Goal: Information Seeking & Learning: Find specific fact

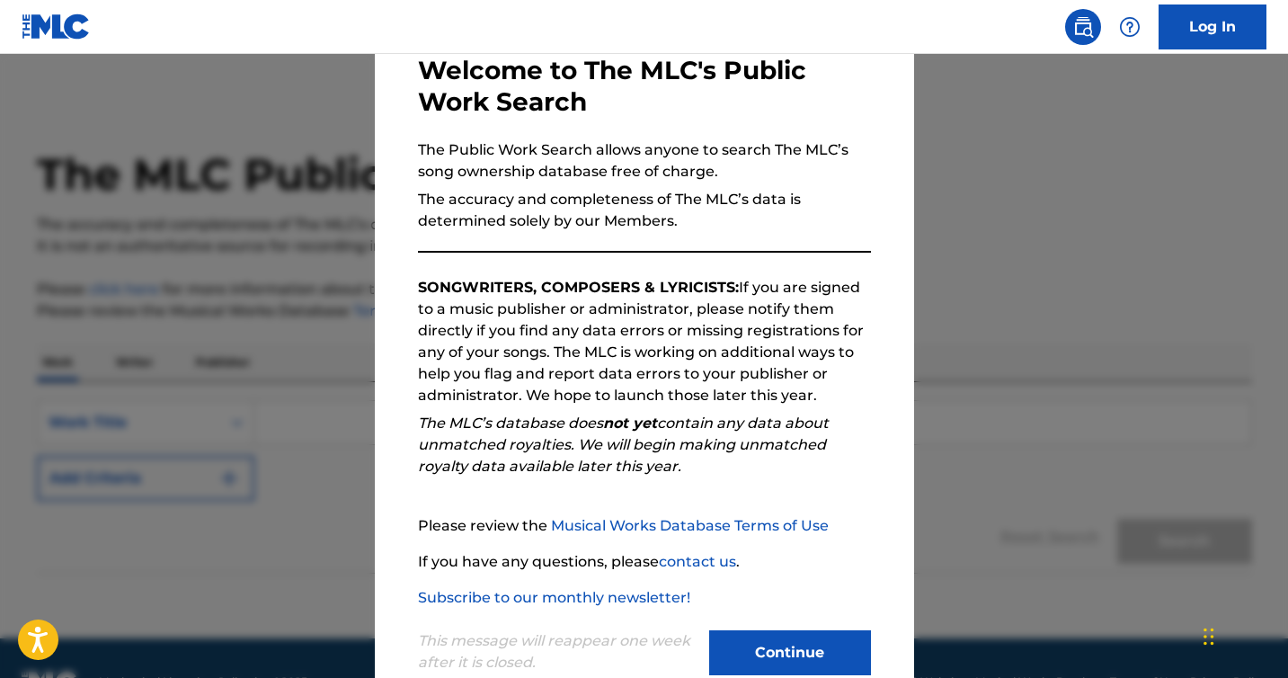
scroll to position [145, 0]
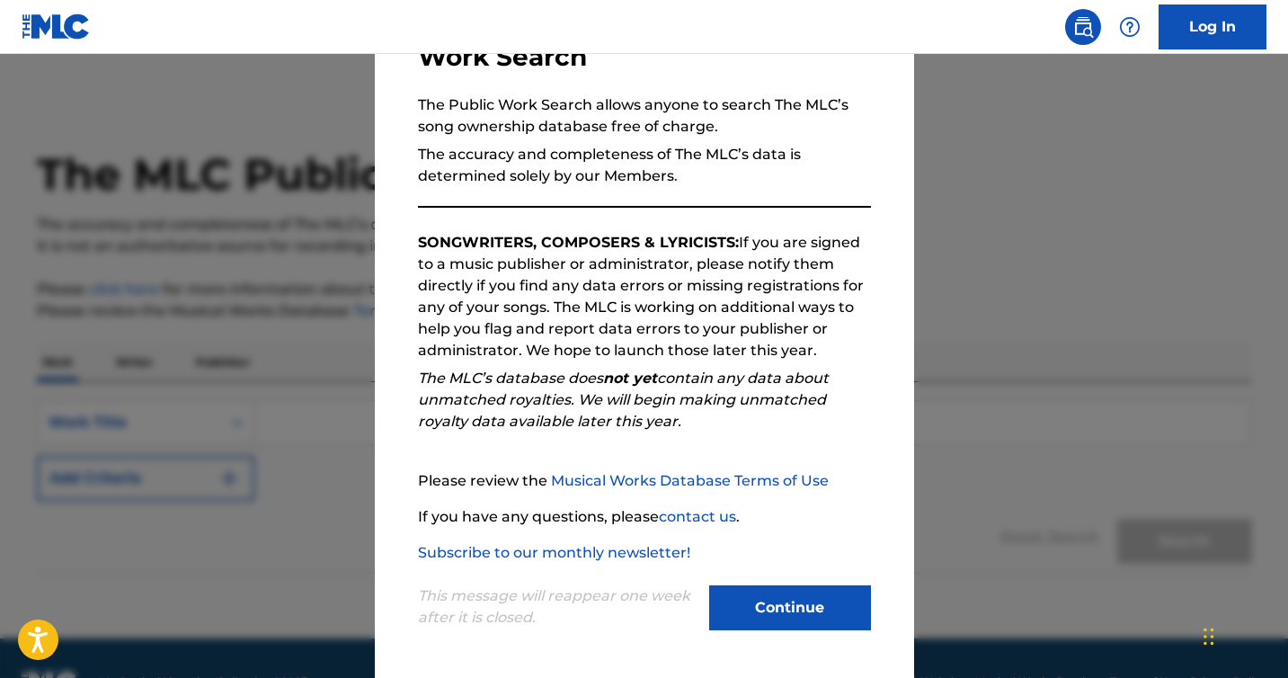
click at [821, 599] on button "Continue" at bounding box center [790, 607] width 162 height 45
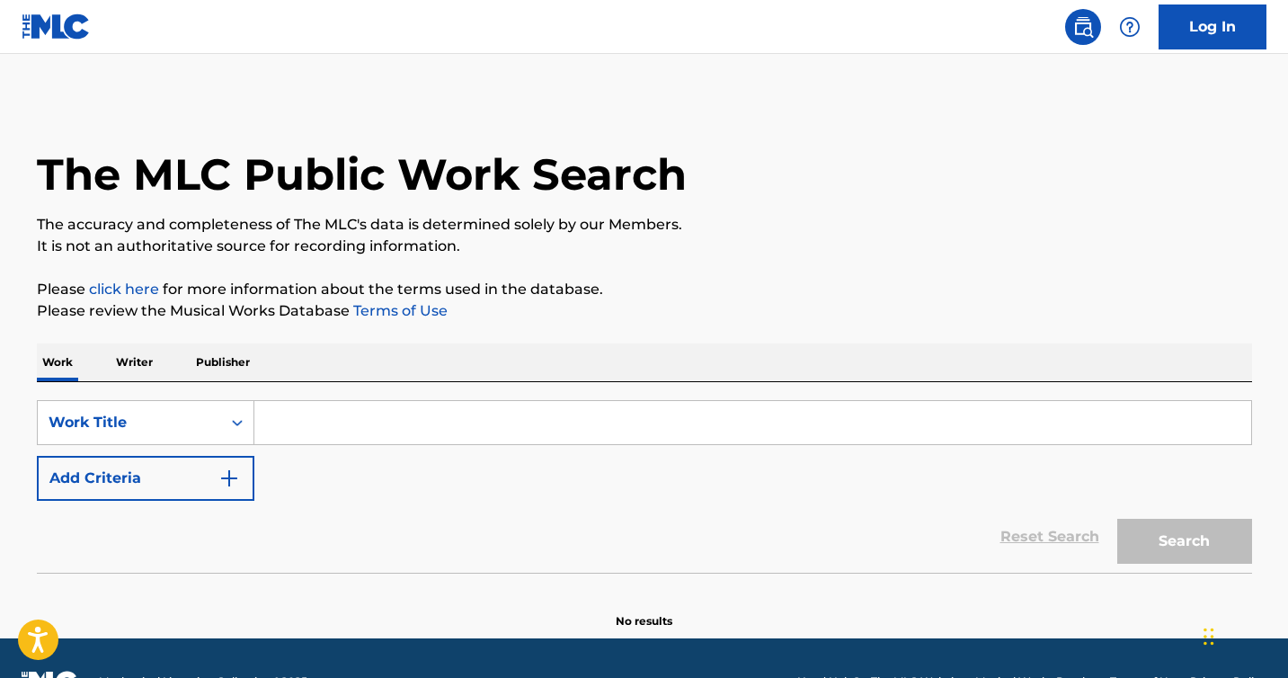
click at [133, 358] on p "Writer" at bounding box center [135, 362] width 48 height 38
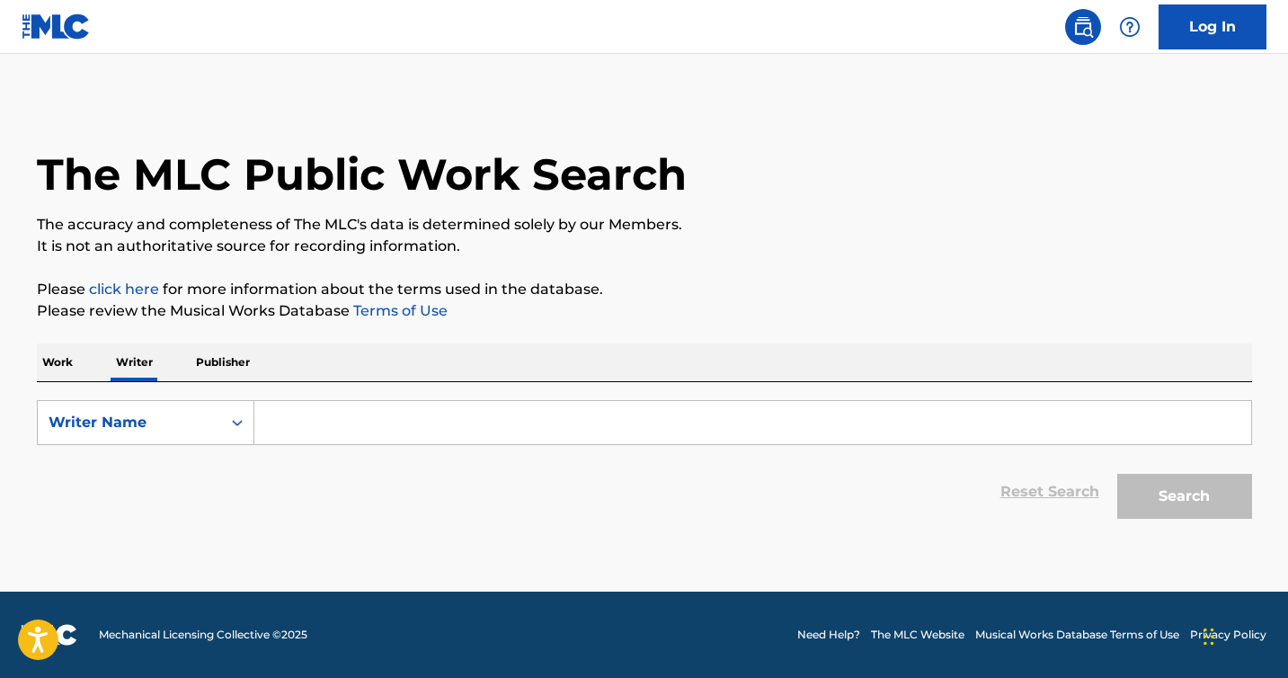
click at [297, 421] on input "Search Form" at bounding box center [752, 422] width 997 height 43
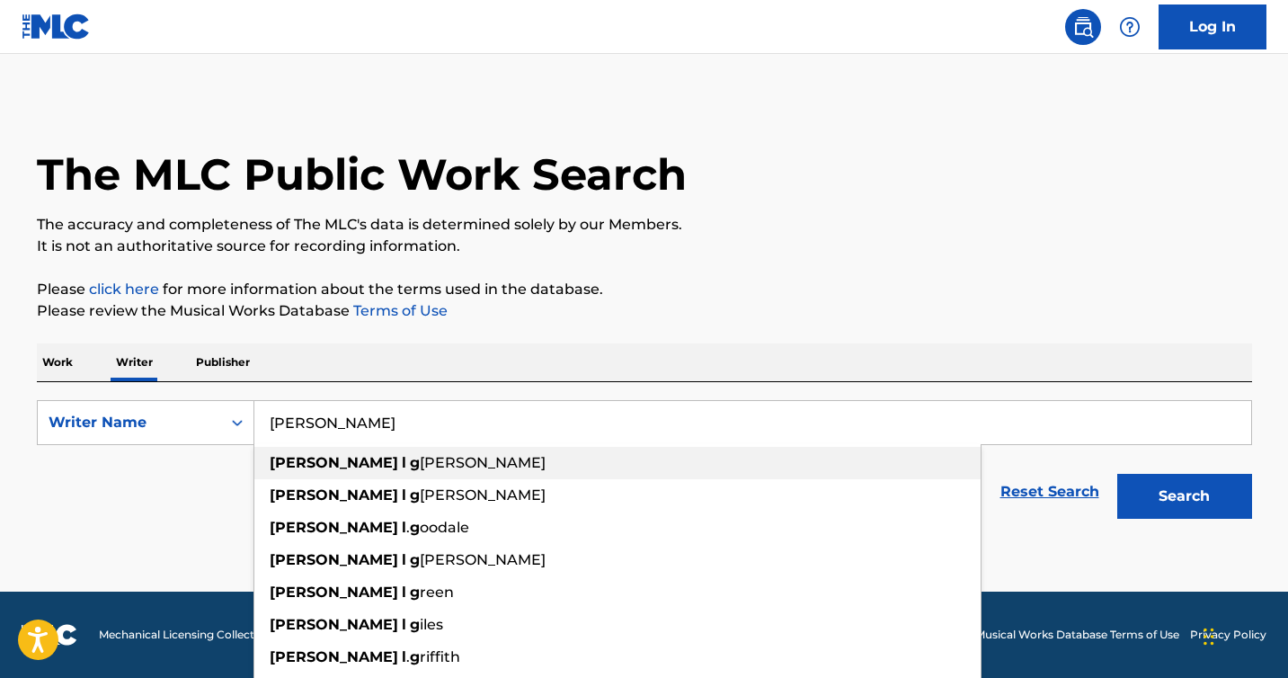
click at [410, 470] on div "[PERSON_NAME] [PERSON_NAME]" at bounding box center [617, 463] width 727 height 32
type input "[PERSON_NAME]"
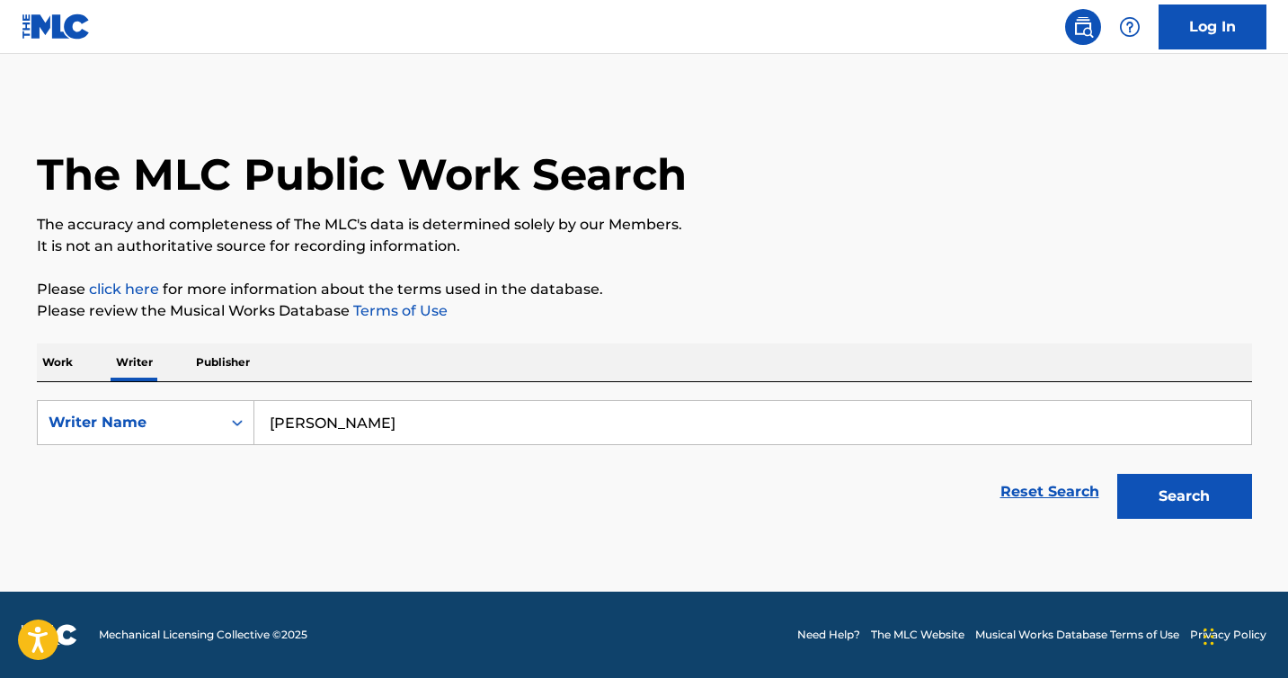
click at [1199, 502] on button "Search" at bounding box center [1185, 496] width 135 height 45
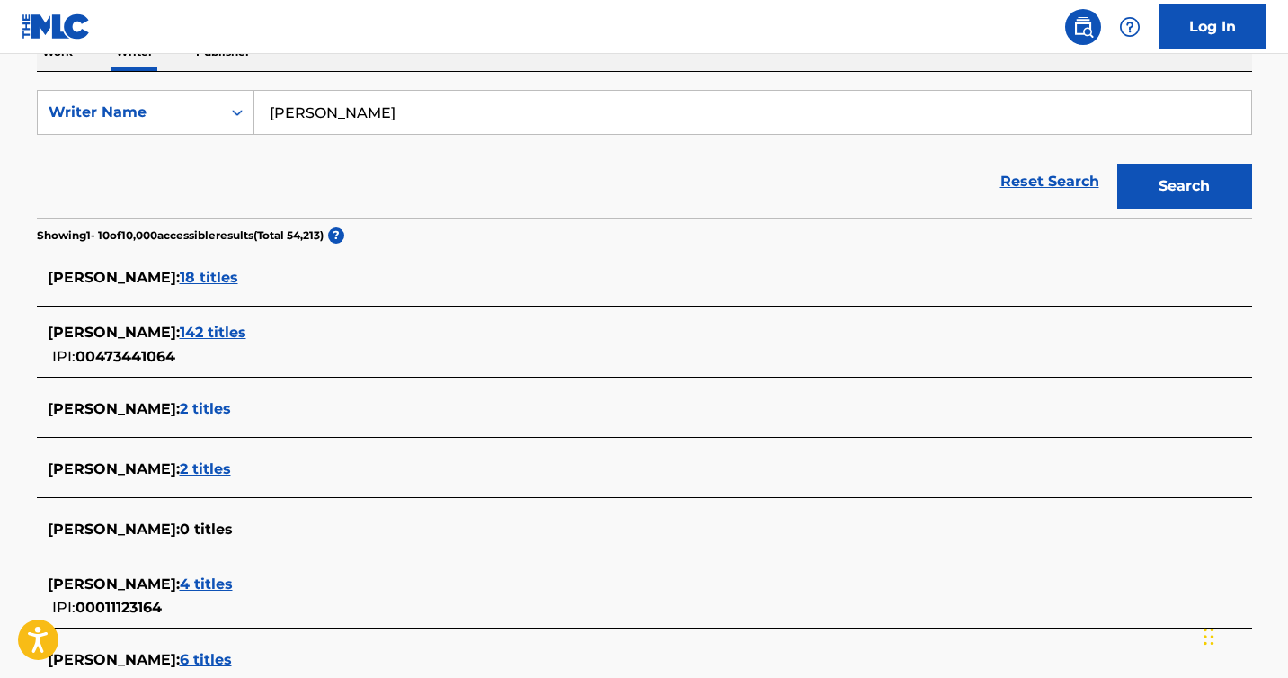
scroll to position [312, 0]
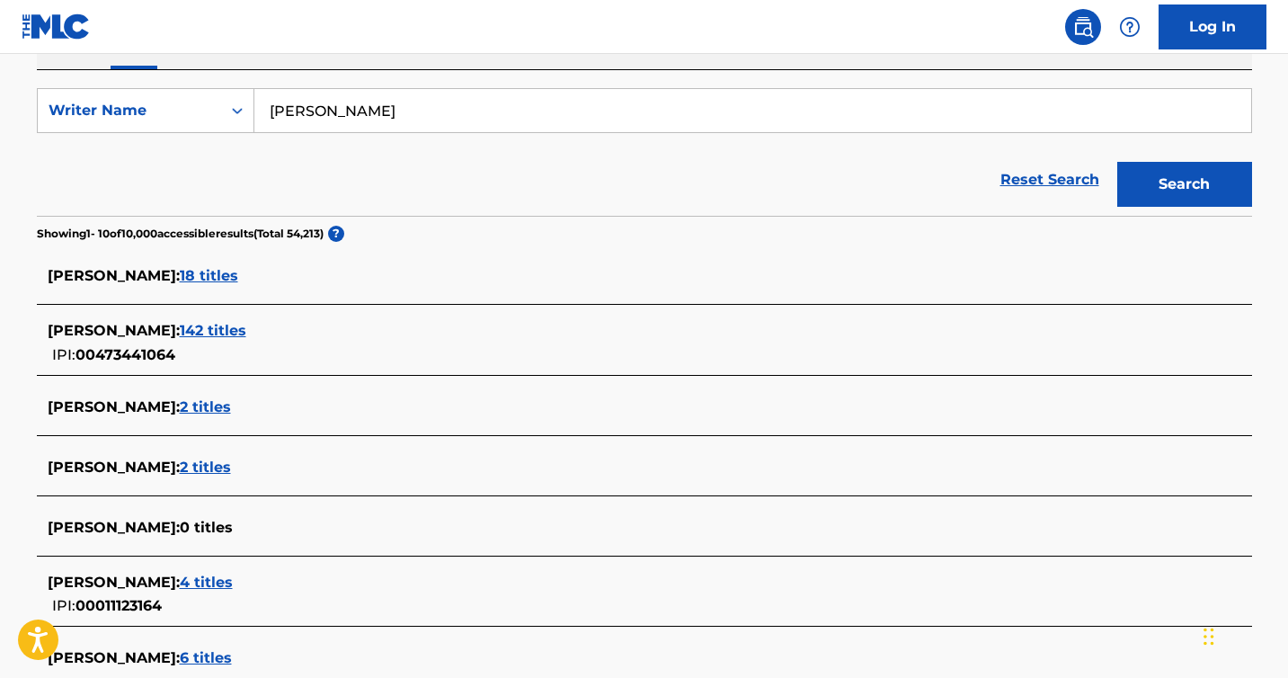
click at [228, 330] on span "142 titles" at bounding box center [213, 330] width 67 height 17
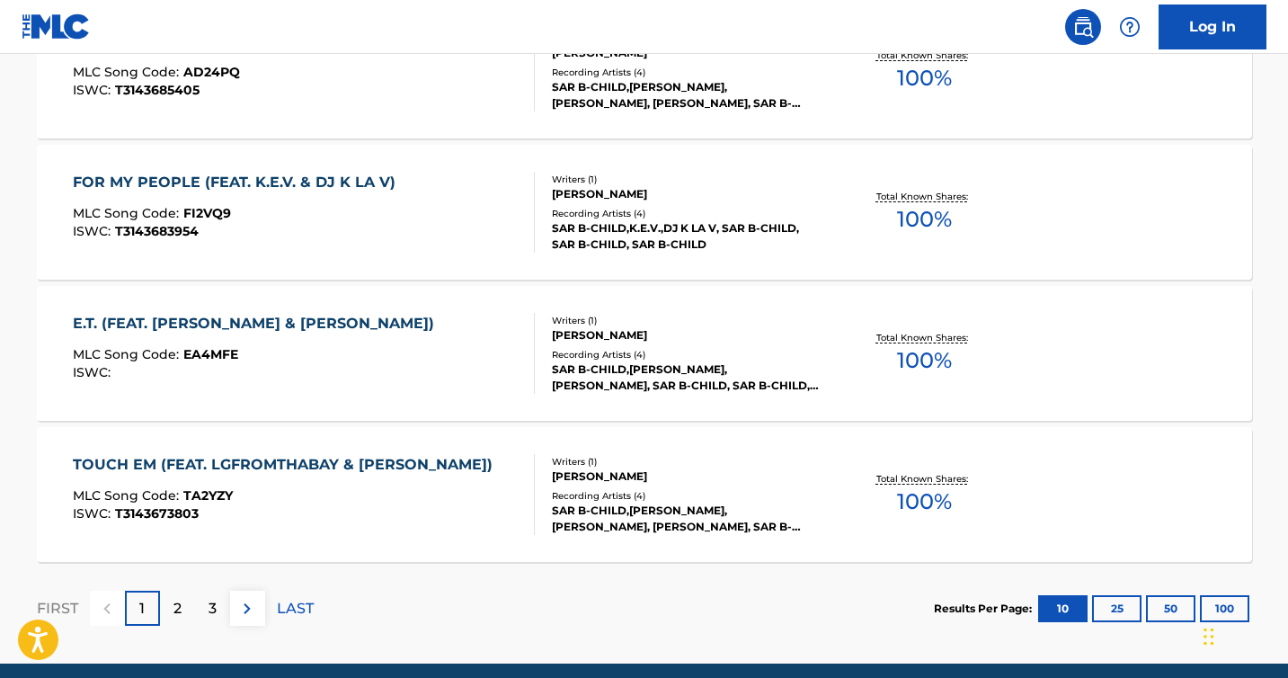
scroll to position [1523, 0]
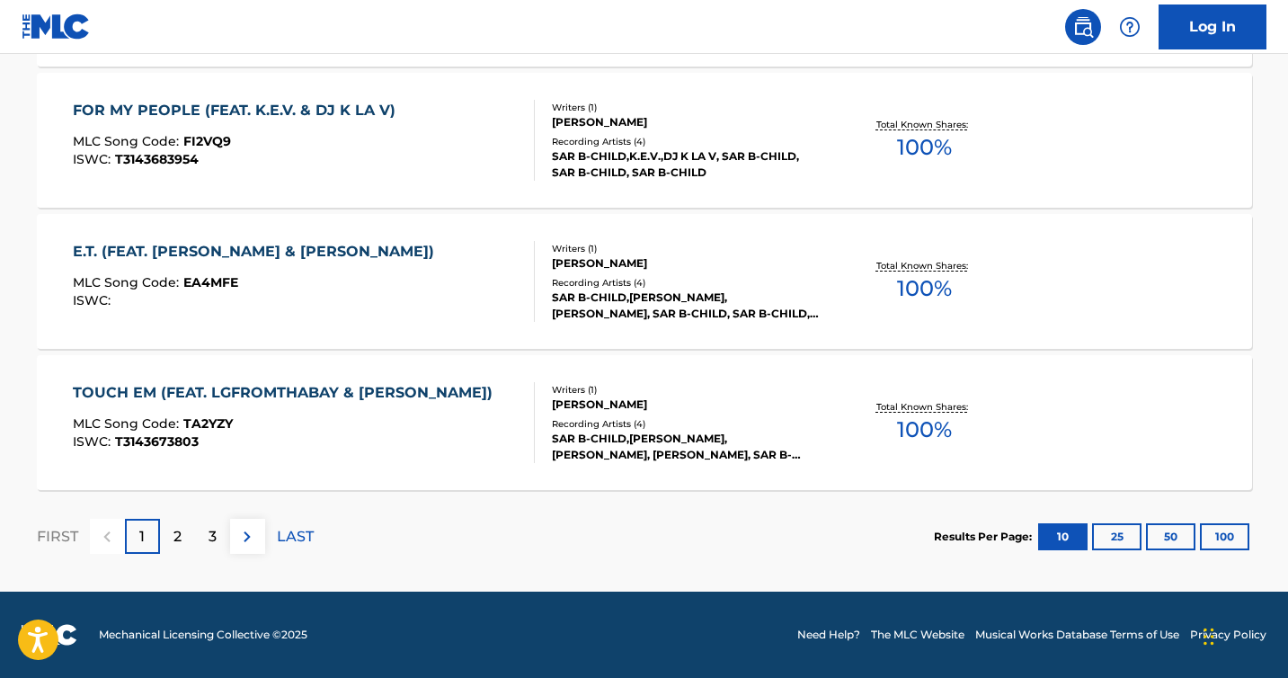
click at [1119, 537] on button "25" at bounding box center [1116, 536] width 49 height 27
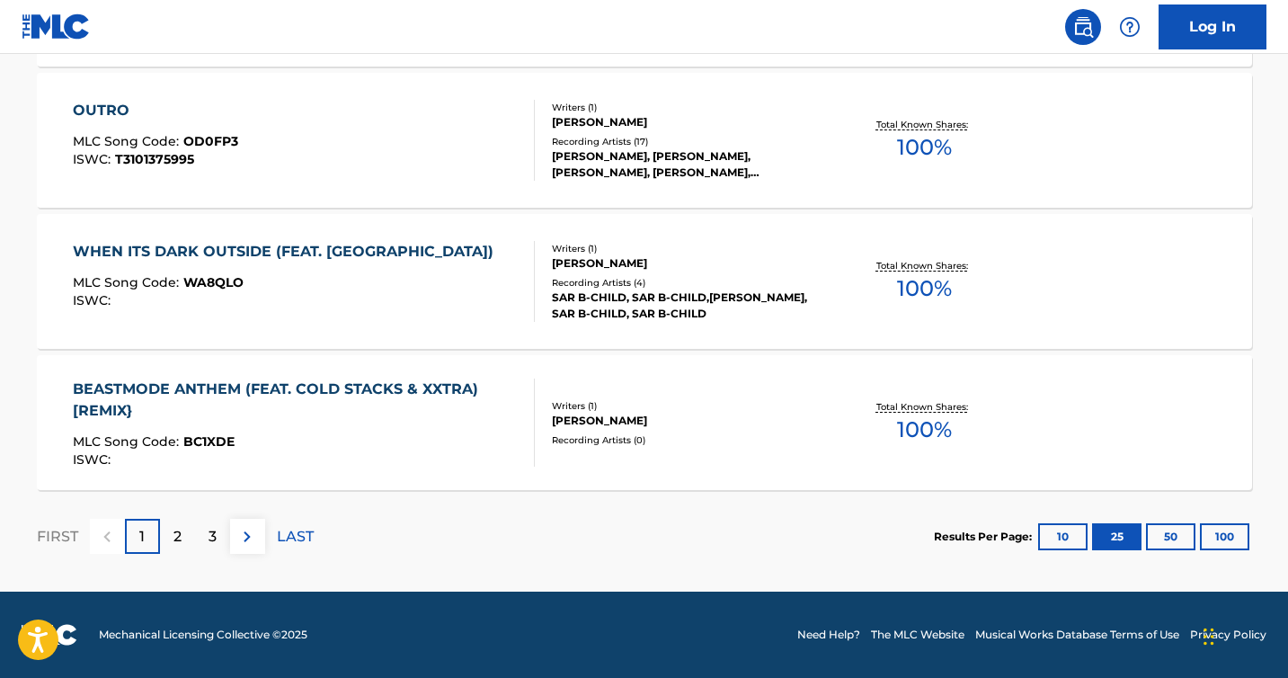
scroll to position [3639, 0]
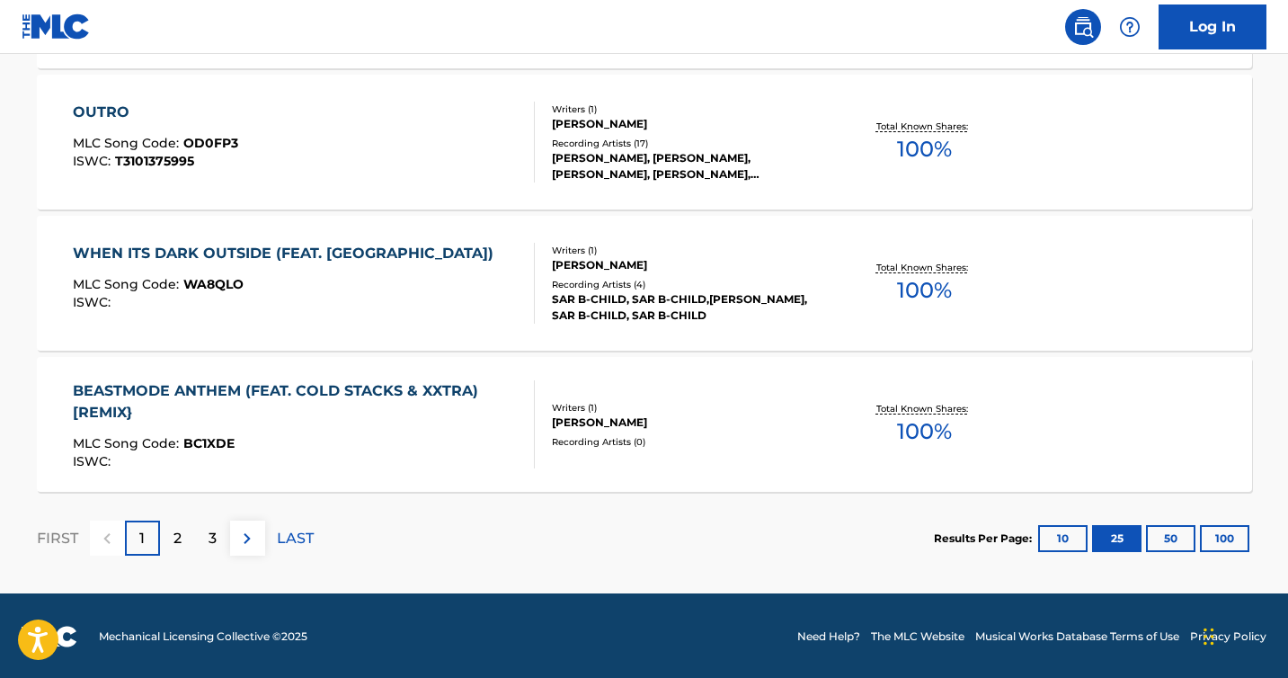
click at [1172, 535] on button "50" at bounding box center [1170, 538] width 49 height 27
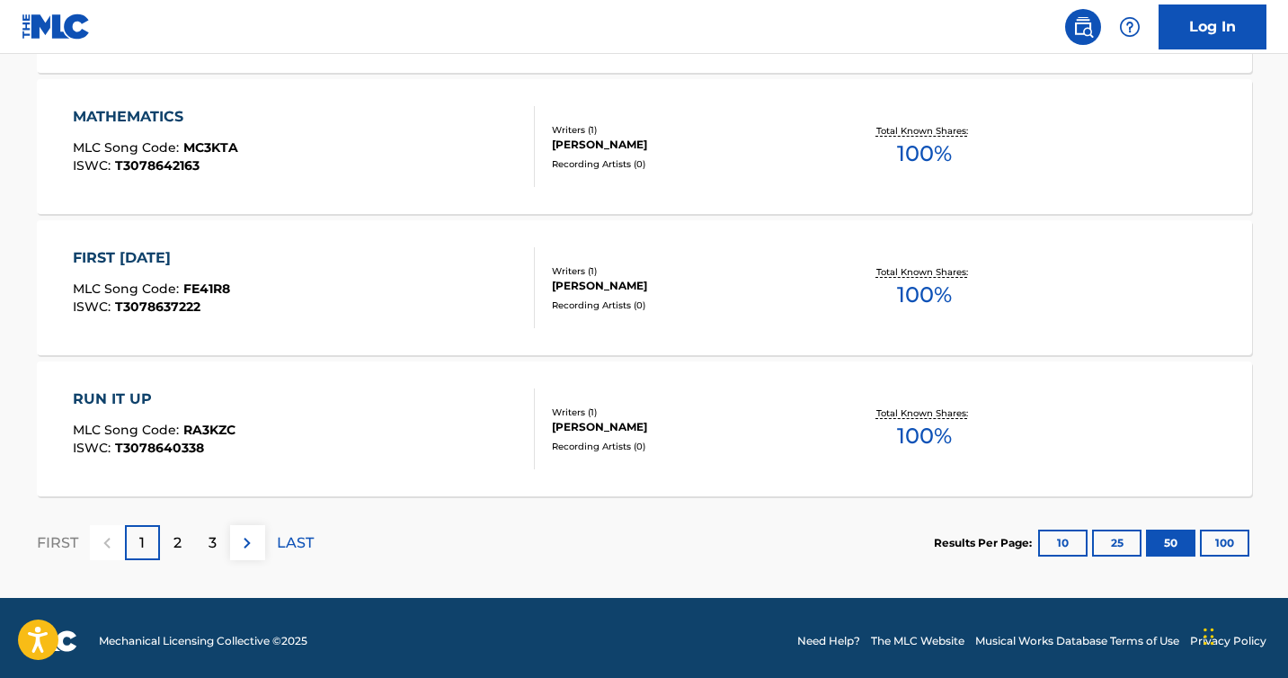
scroll to position [7170, 0]
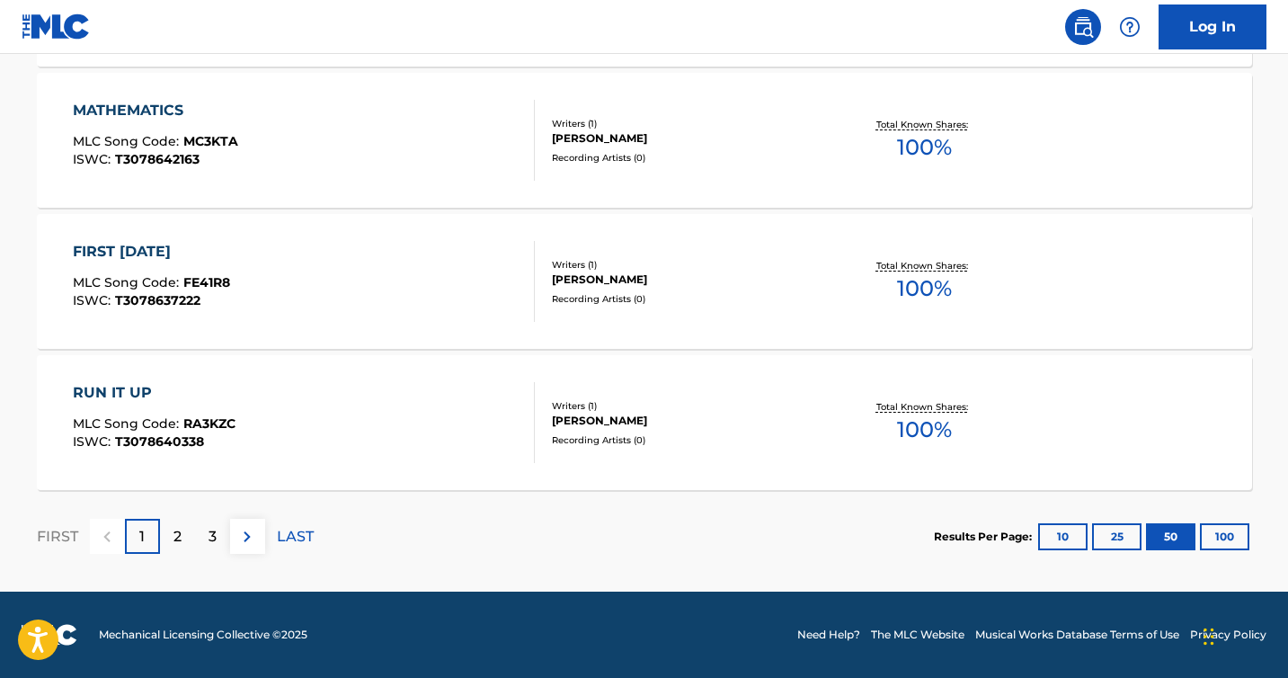
click at [1223, 538] on button "100" at bounding box center [1224, 536] width 49 height 27
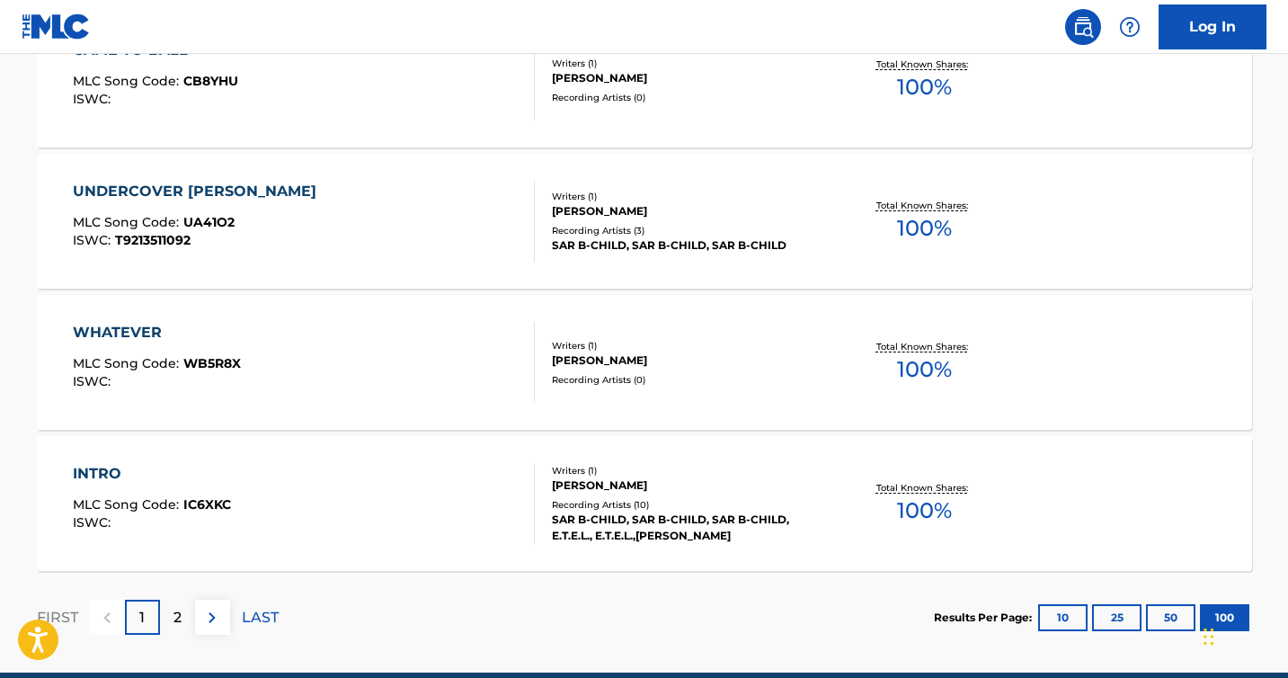
scroll to position [14228, 0]
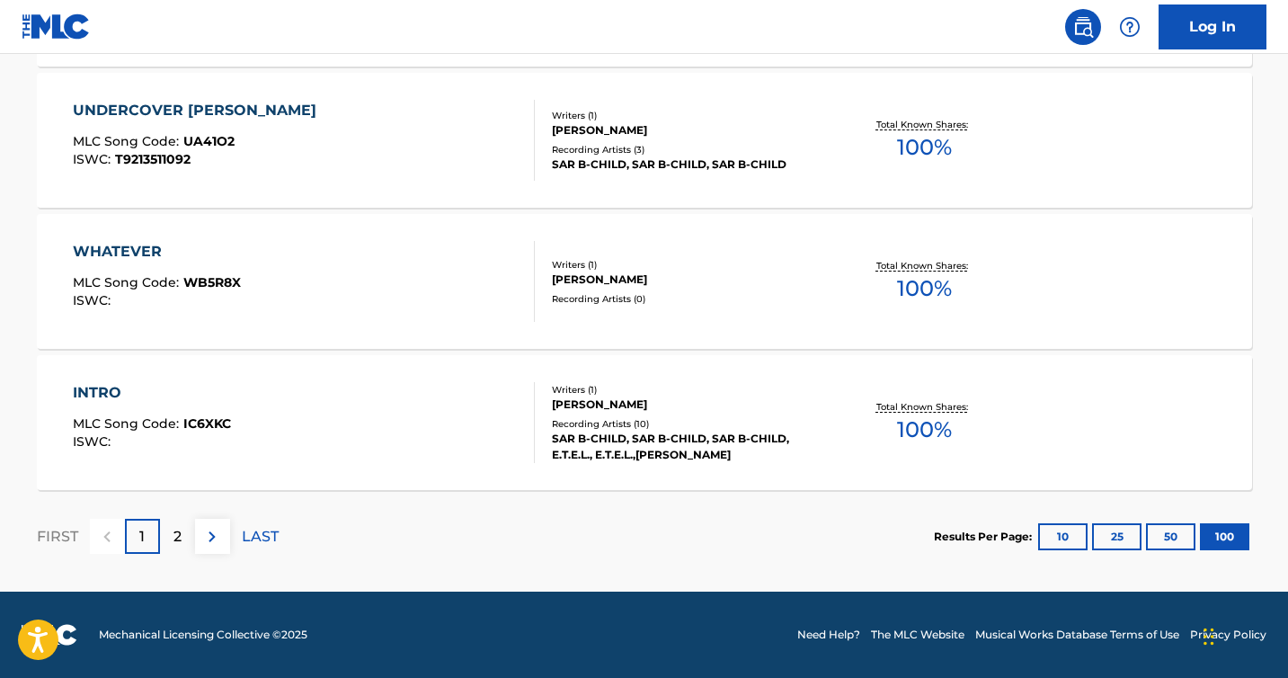
click at [180, 543] on p "2" at bounding box center [178, 537] width 8 height 22
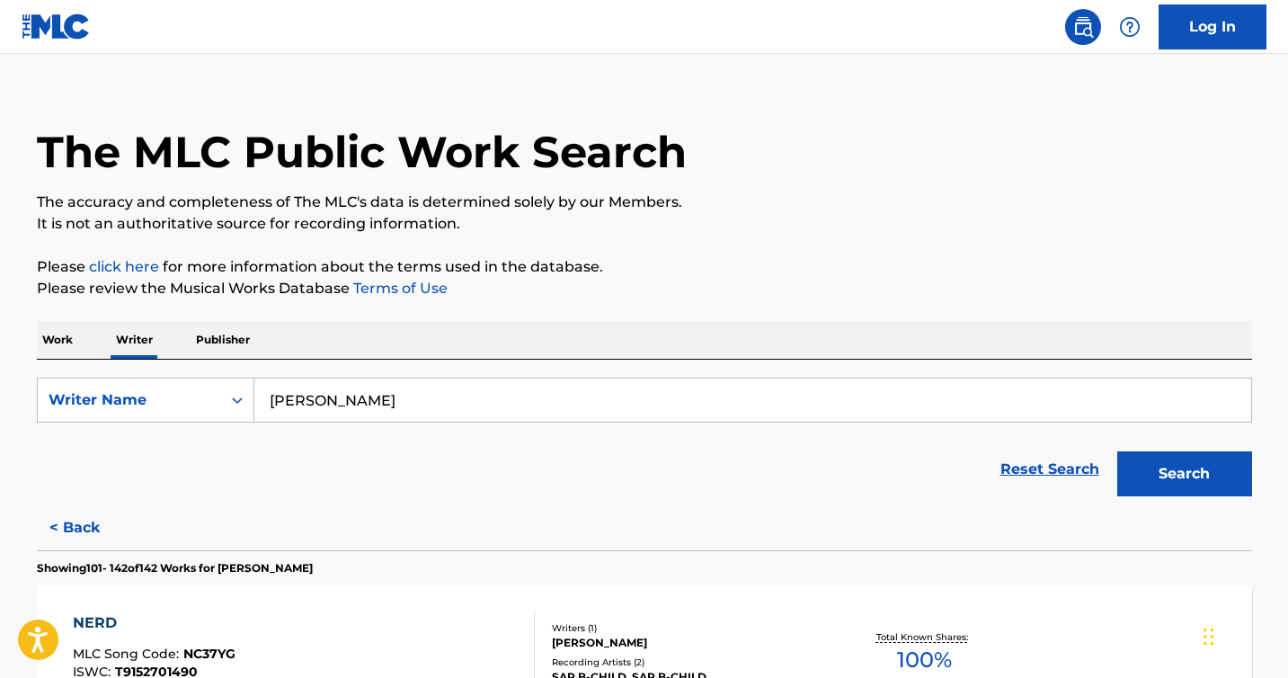
scroll to position [0, 0]
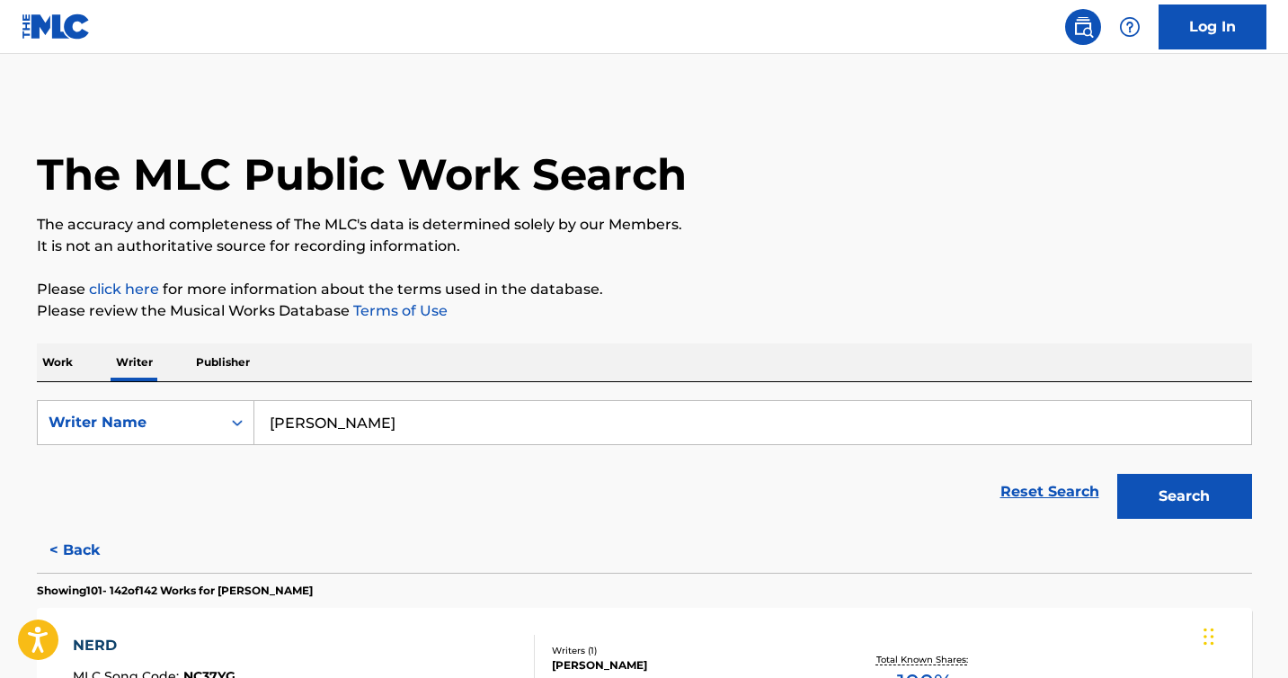
click at [59, 360] on p "Work" at bounding box center [57, 362] width 41 height 38
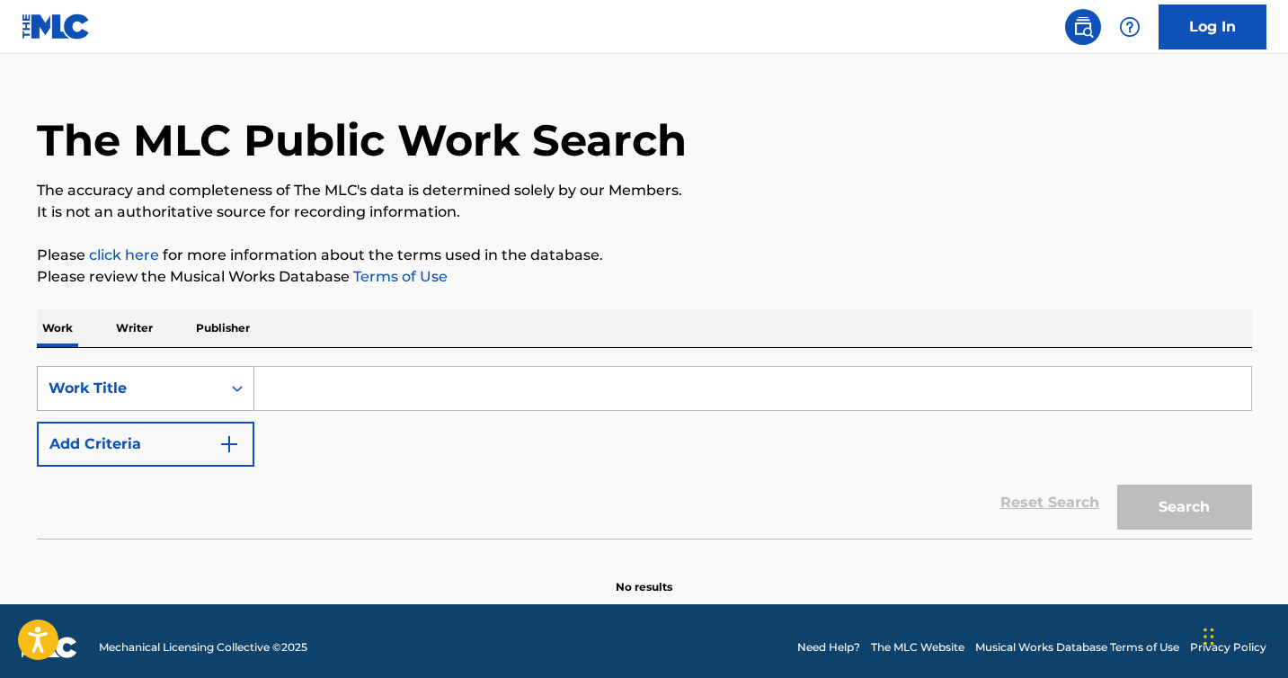
click at [244, 411] on div "Work Title" at bounding box center [146, 388] width 218 height 45
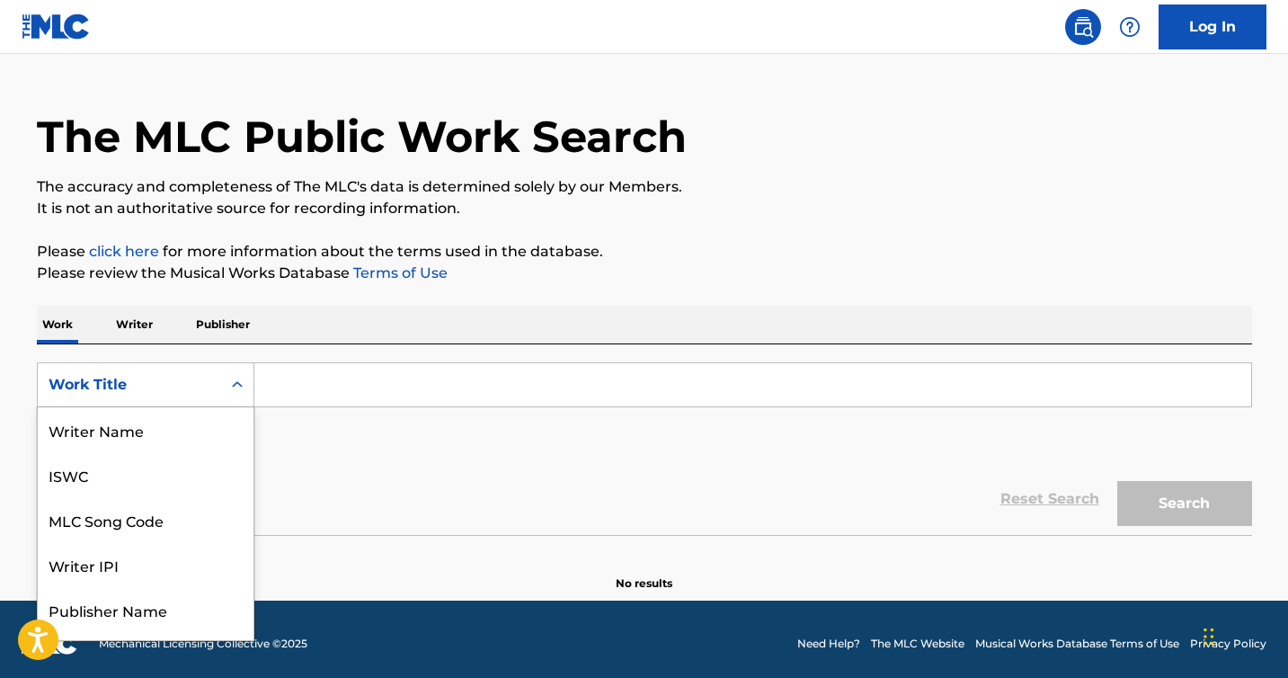
scroll to position [90, 0]
click at [317, 360] on div "SearchWithCriteria95ab4304-4858-415a-bce3-b96fa5e3384c Work Title selected, 8 o…" at bounding box center [645, 439] width 1216 height 191
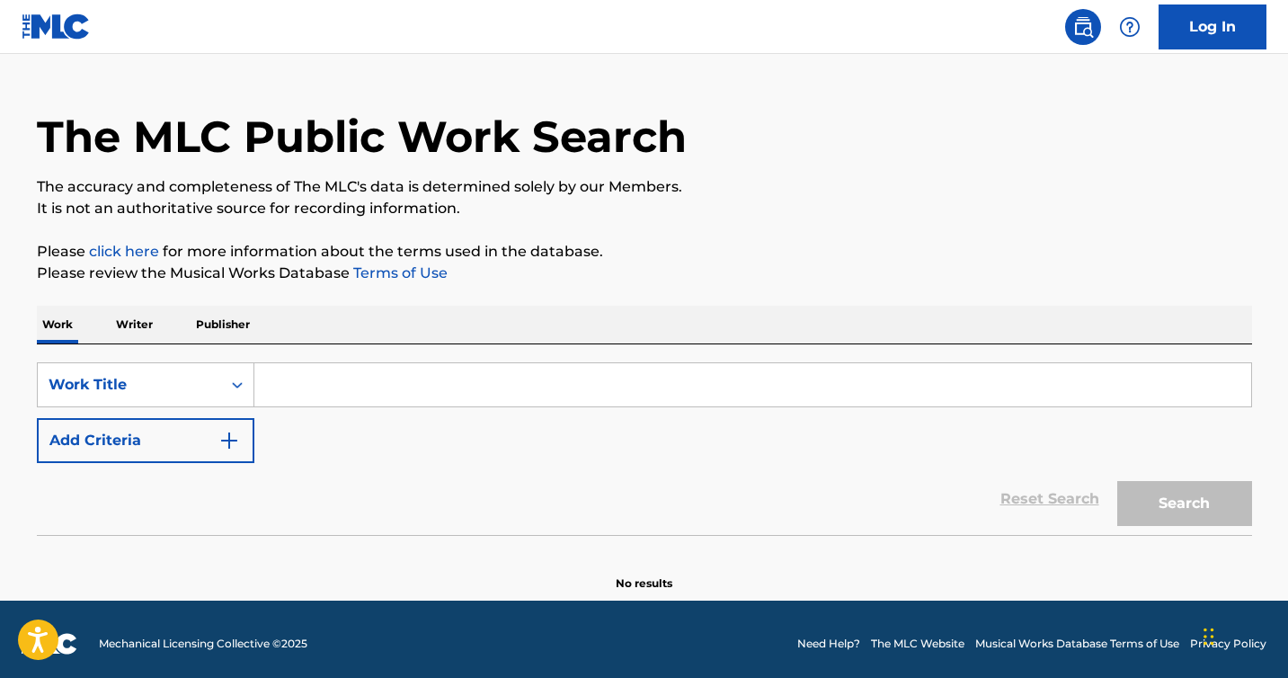
click at [223, 324] on p "Publisher" at bounding box center [223, 325] width 65 height 38
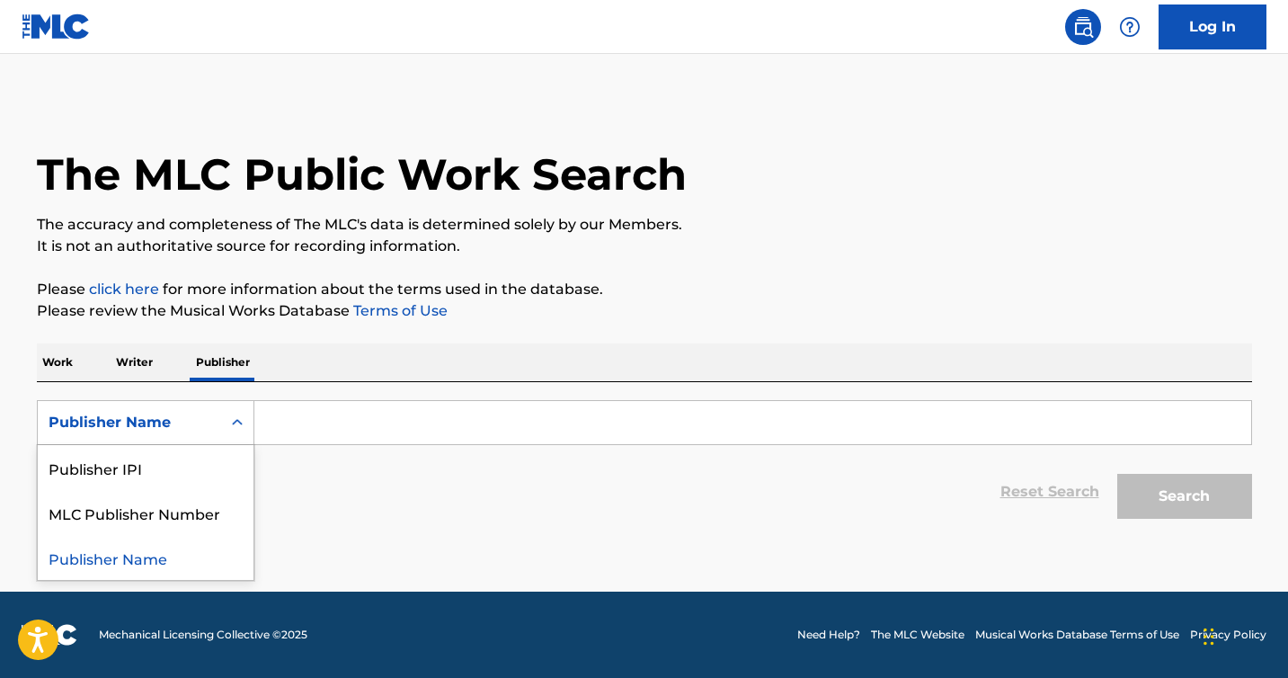
click at [227, 427] on div "Search Form" at bounding box center [237, 422] width 32 height 32
click at [291, 415] on input "Search Form" at bounding box center [752, 422] width 997 height 43
click at [137, 363] on p "Writer" at bounding box center [135, 362] width 48 height 38
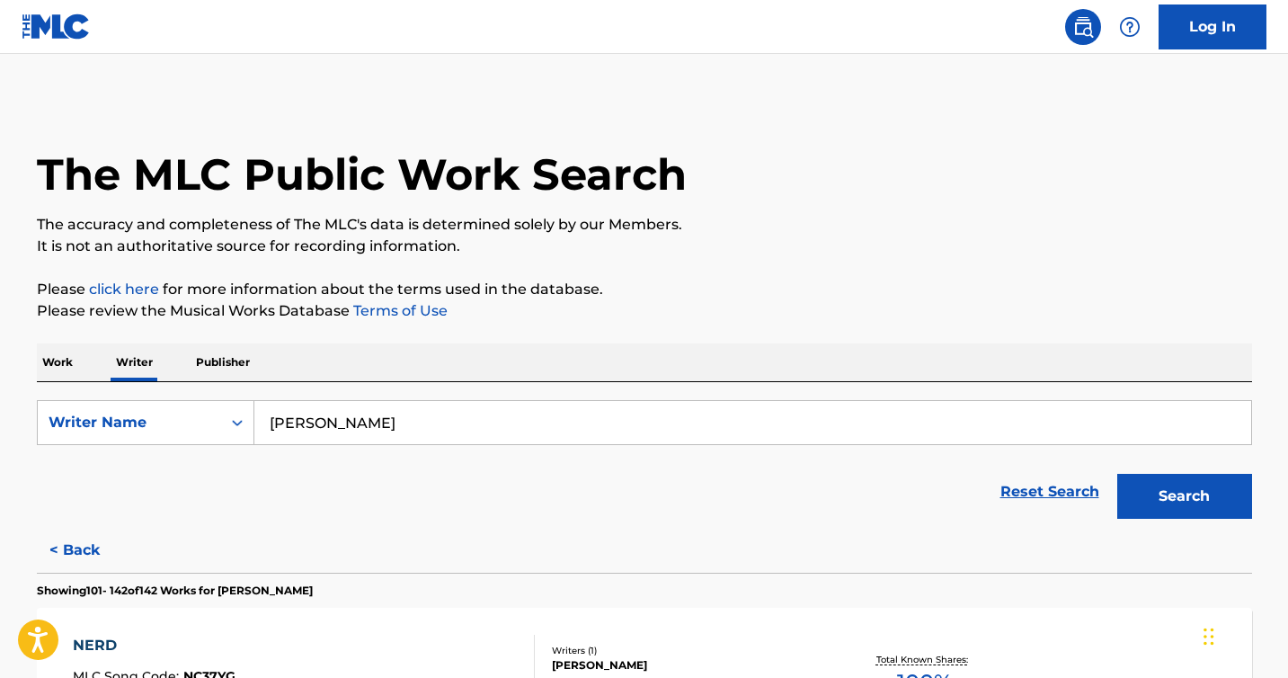
click at [406, 428] on input "[PERSON_NAME]" at bounding box center [752, 422] width 997 height 43
click at [1118, 474] on button "Search" at bounding box center [1185, 496] width 135 height 45
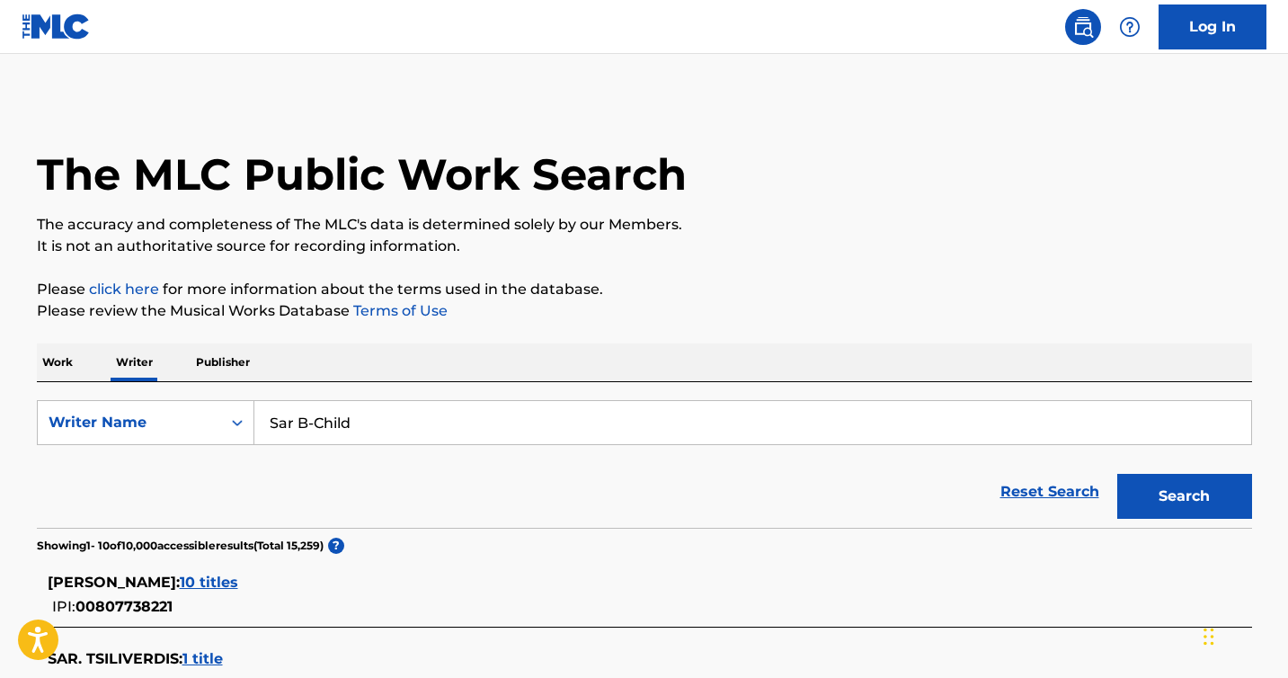
click at [383, 420] on input "Sar B-Child" at bounding box center [752, 422] width 997 height 43
type input "S"
click at [1118, 474] on button "Search" at bounding box center [1185, 496] width 135 height 45
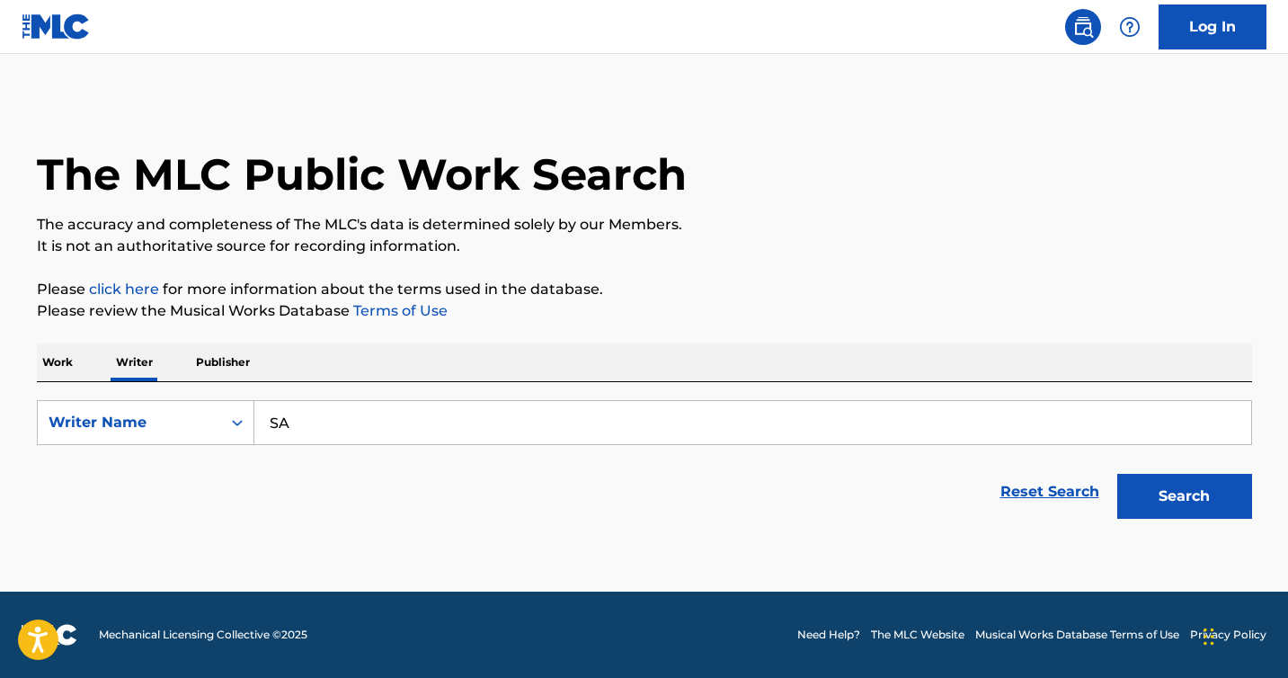
type input "S"
click at [1118, 474] on button "Search" at bounding box center [1185, 496] width 135 height 45
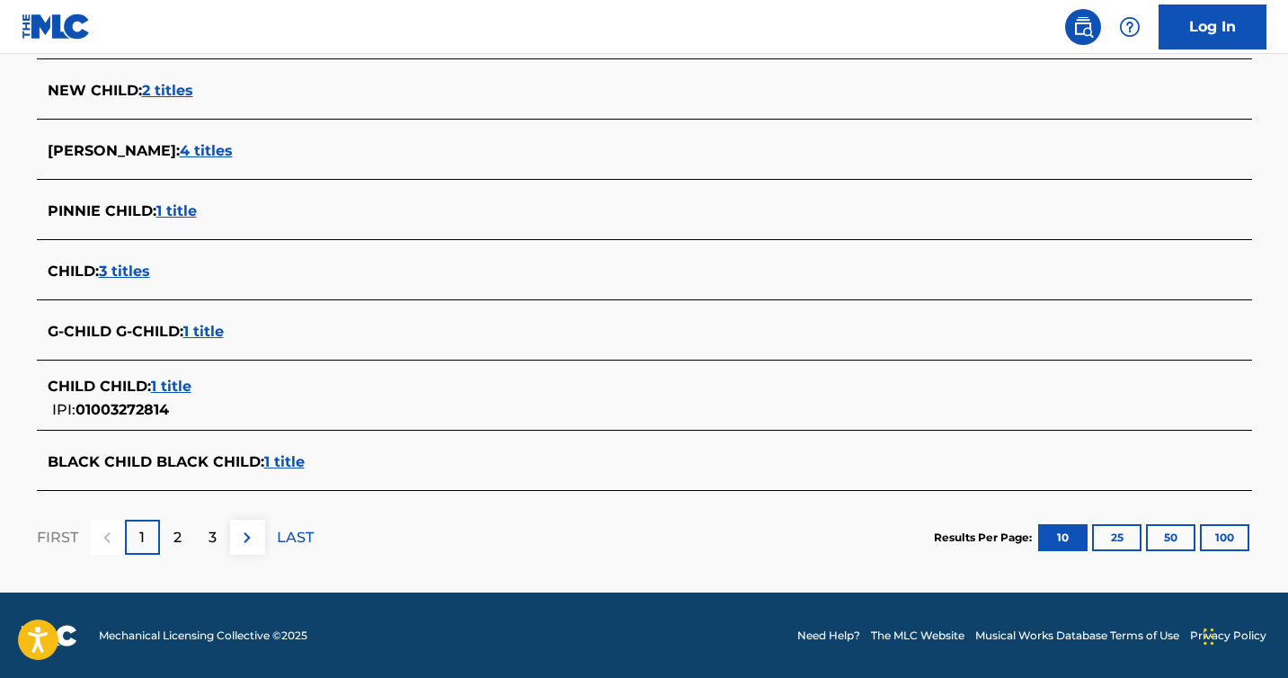
scroll to position [690, 0]
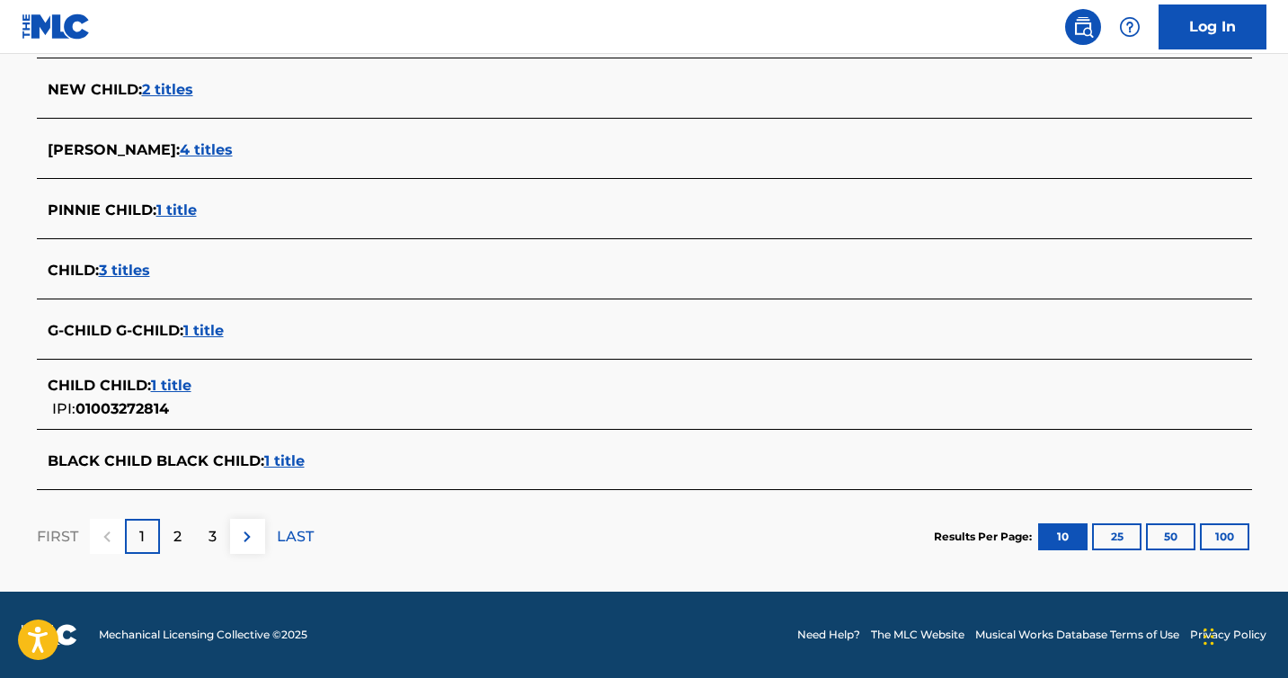
click at [183, 536] on div "2" at bounding box center [177, 536] width 35 height 35
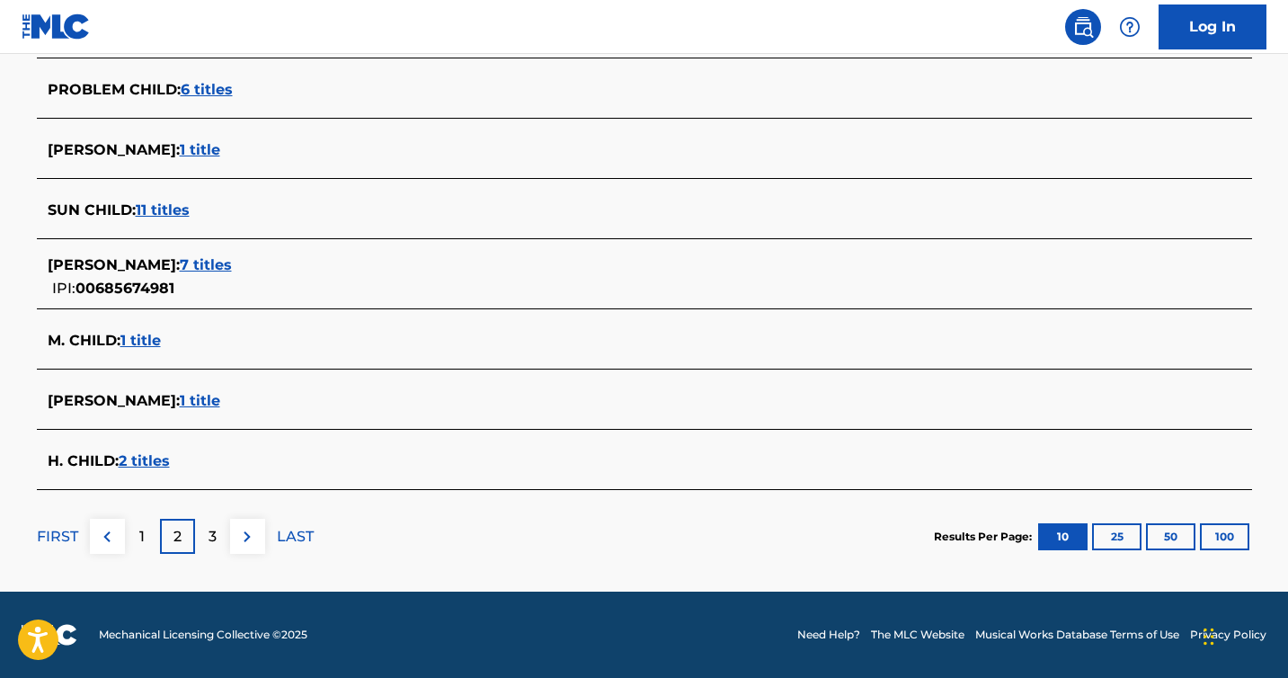
click at [211, 537] on p "3" at bounding box center [213, 537] width 8 height 22
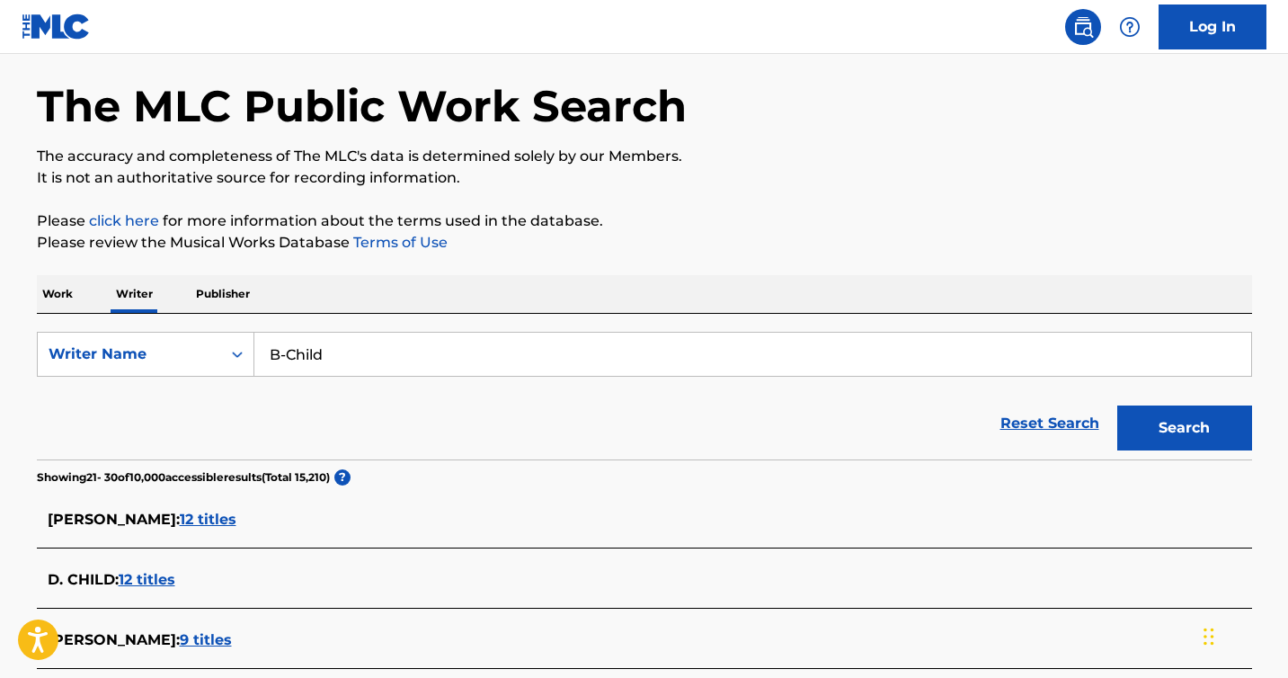
scroll to position [67, 0]
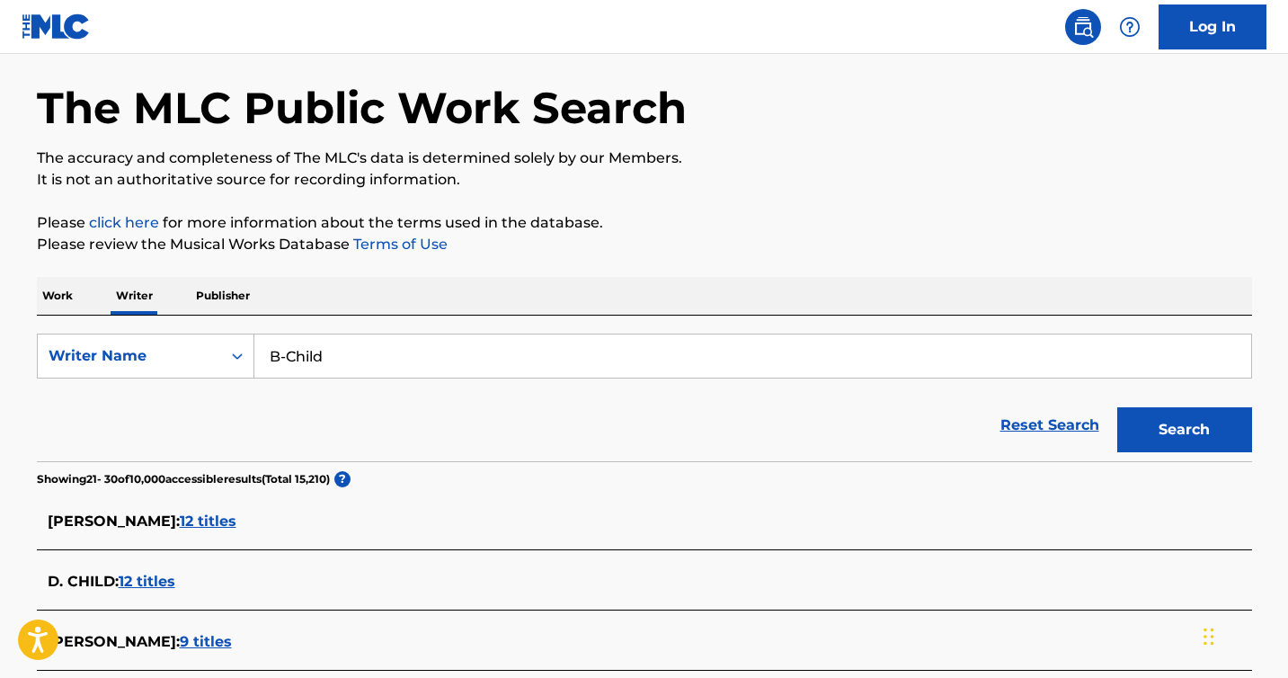
click at [347, 350] on input "B-Child" at bounding box center [752, 355] width 997 height 43
type input "Sar B-Child"
click at [1118, 407] on button "Search" at bounding box center [1185, 429] width 135 height 45
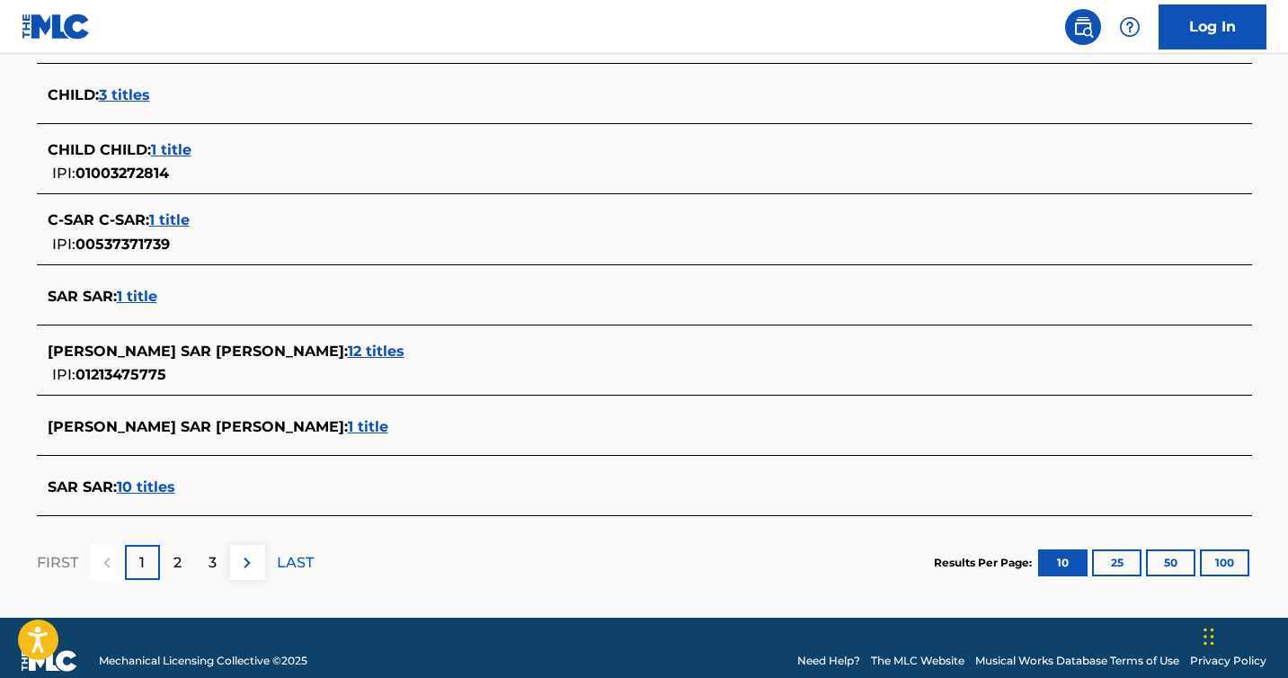
scroll to position [710, 0]
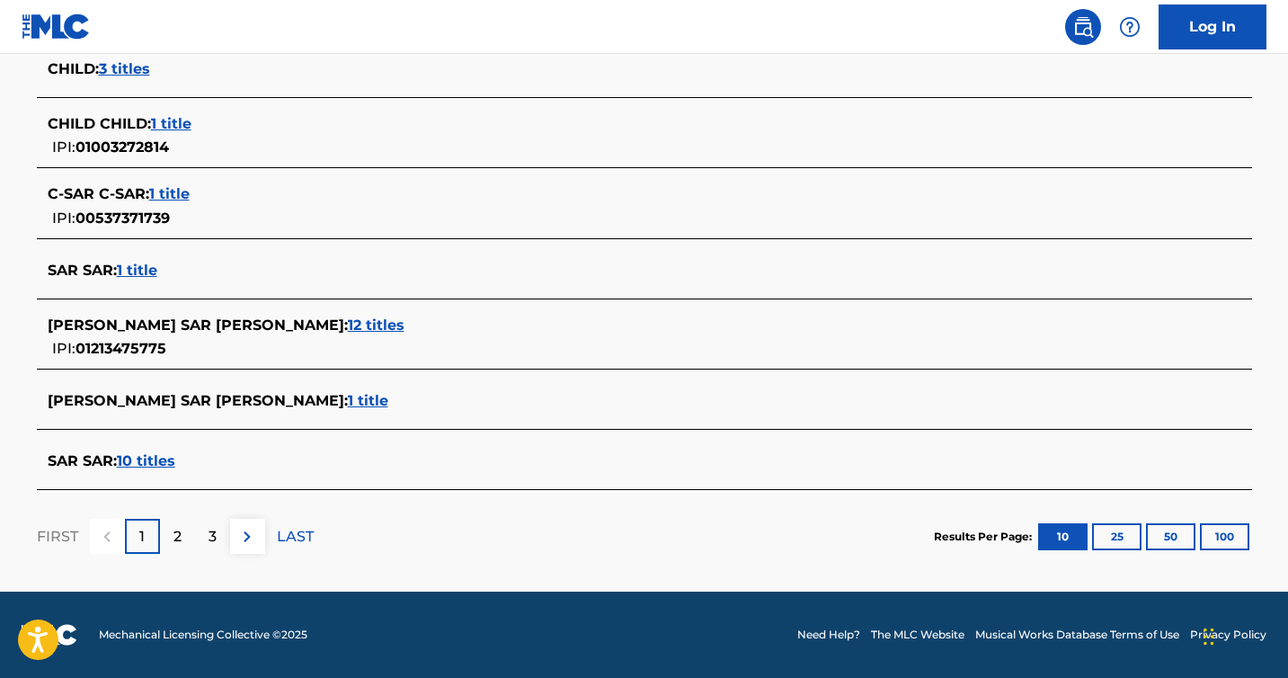
click at [183, 536] on div "2" at bounding box center [177, 536] width 35 height 35
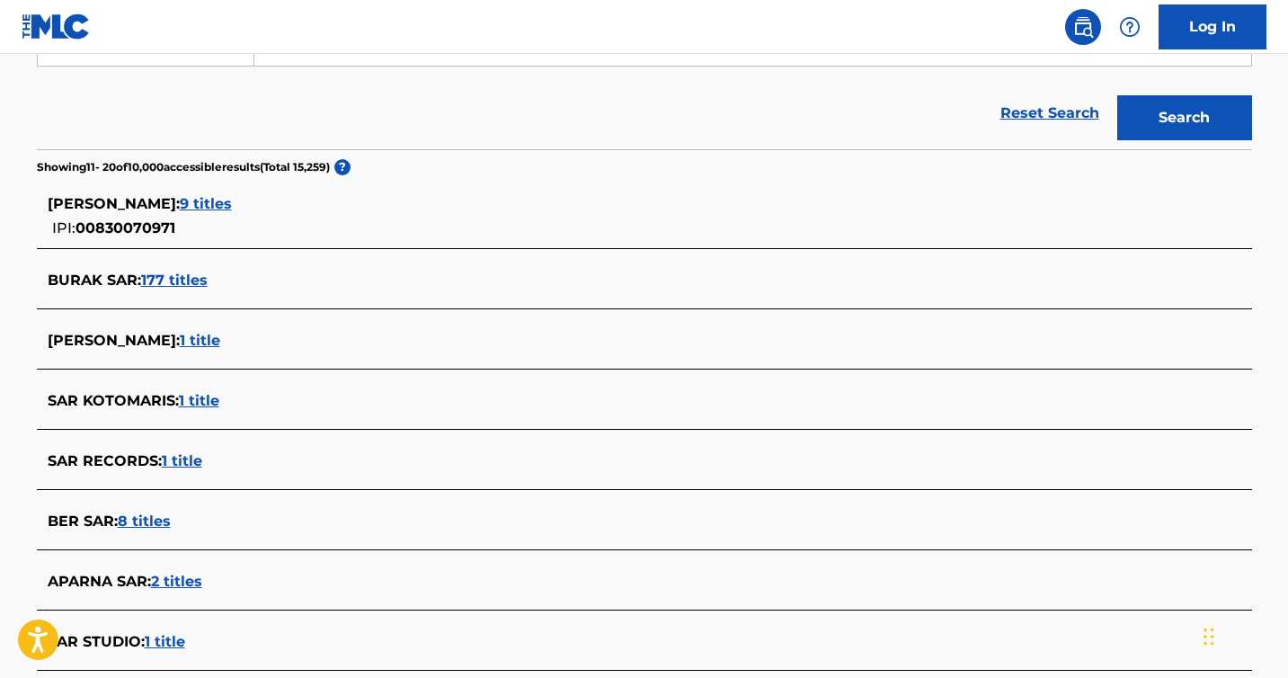
scroll to position [679, 0]
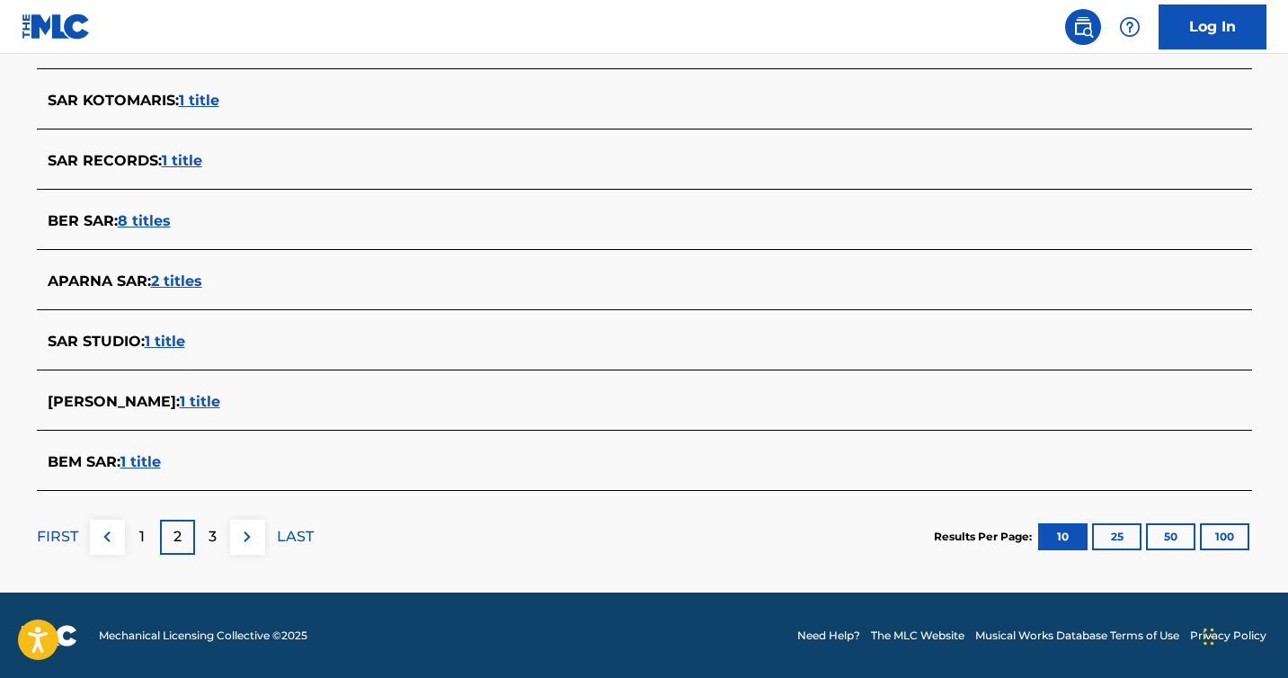
click at [210, 536] on p "3" at bounding box center [213, 537] width 8 height 22
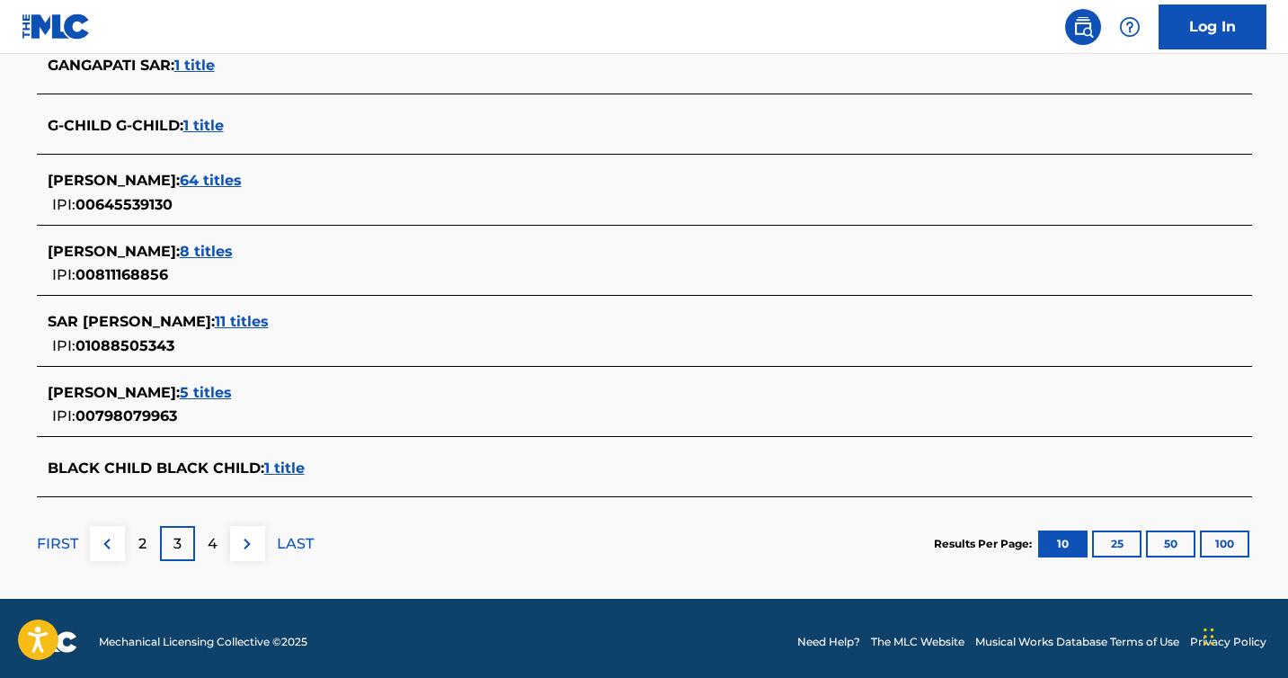
scroll to position [710, 0]
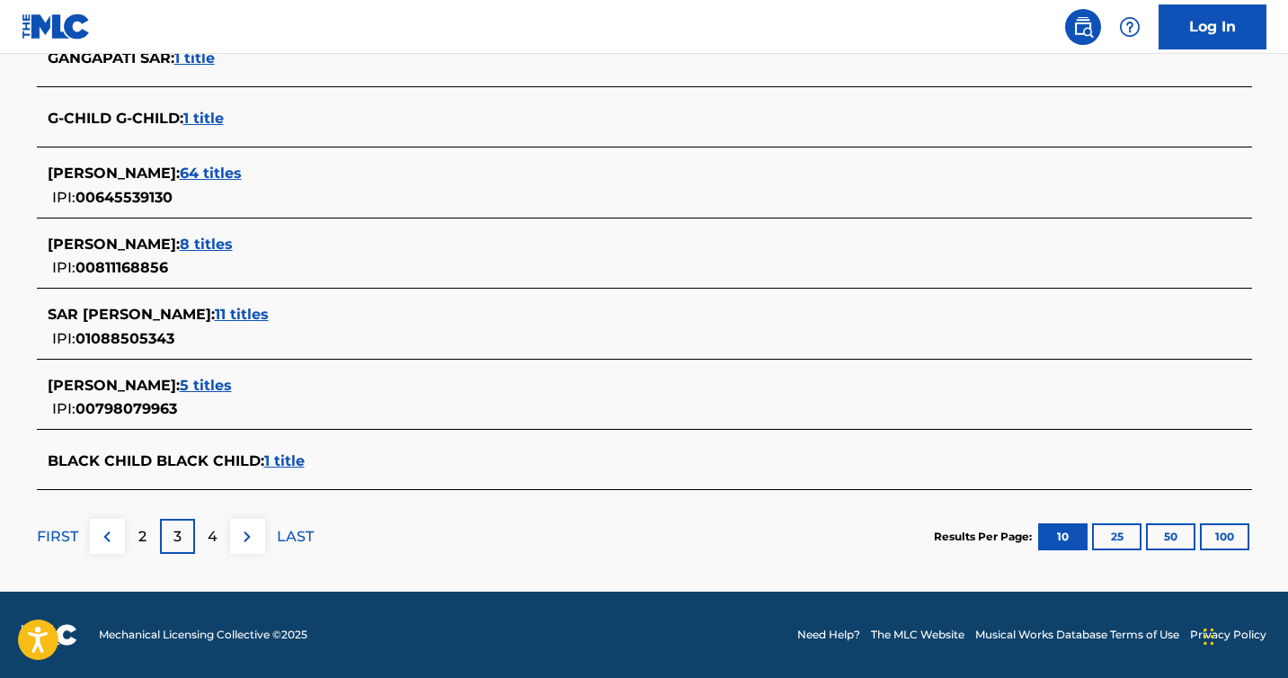
click at [210, 542] on p "4" at bounding box center [213, 537] width 10 height 22
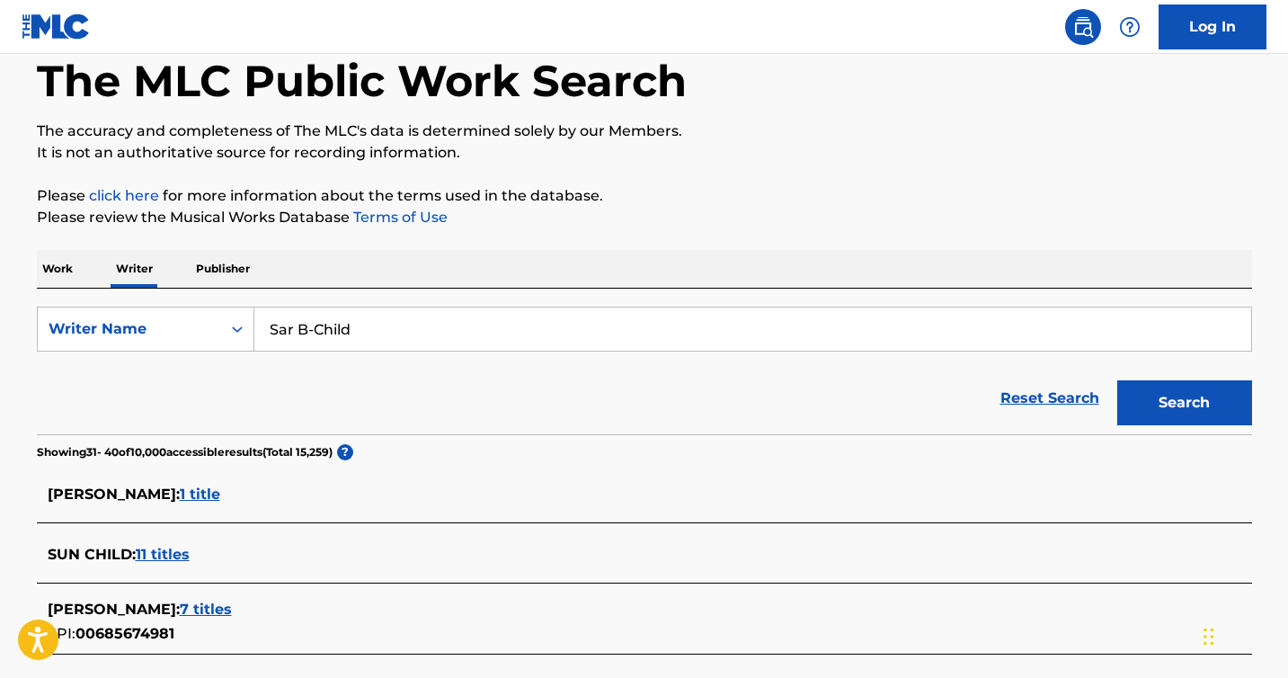
scroll to position [0, 0]
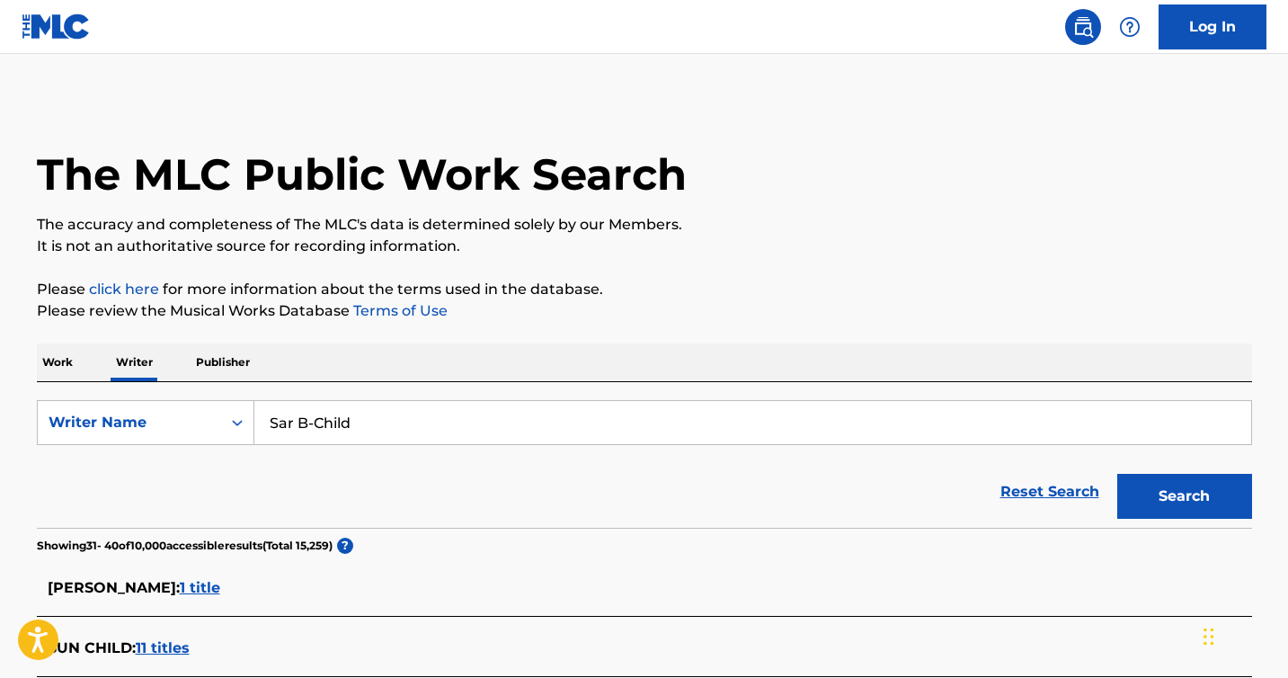
click at [63, 364] on p "Work" at bounding box center [57, 362] width 41 height 38
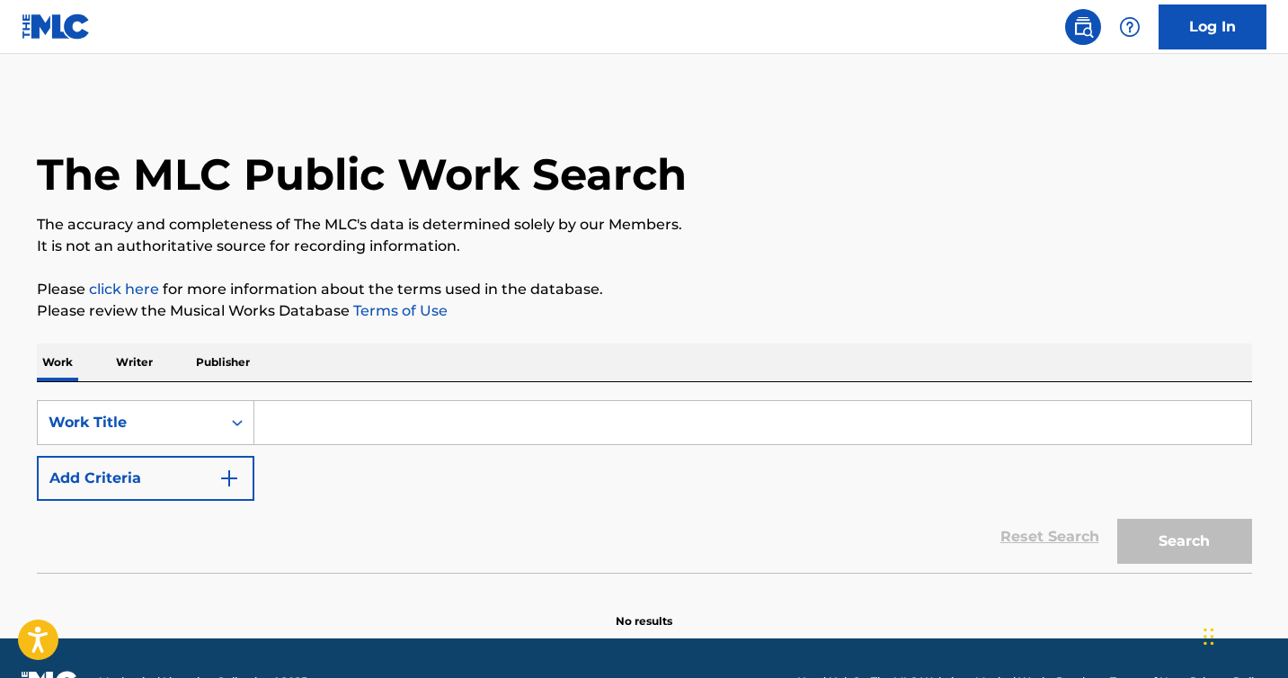
click at [352, 410] on input "Search Form" at bounding box center [752, 422] width 997 height 43
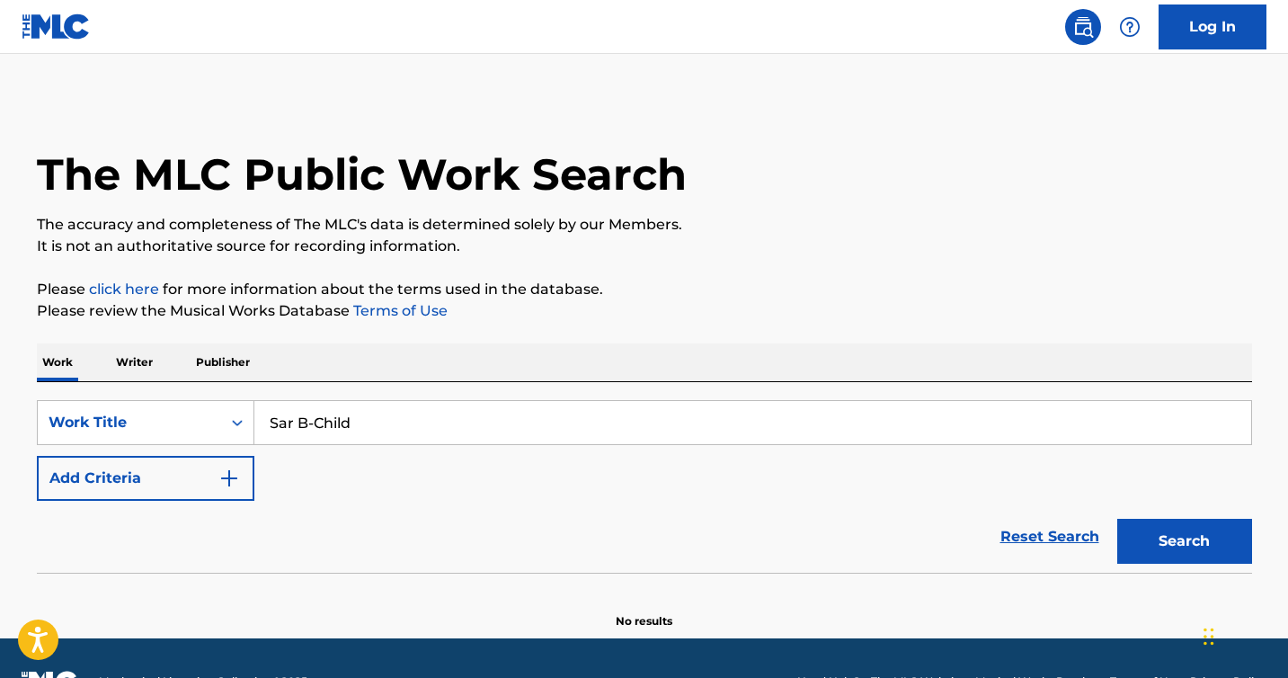
click at [1118, 519] on button "Search" at bounding box center [1185, 541] width 135 height 45
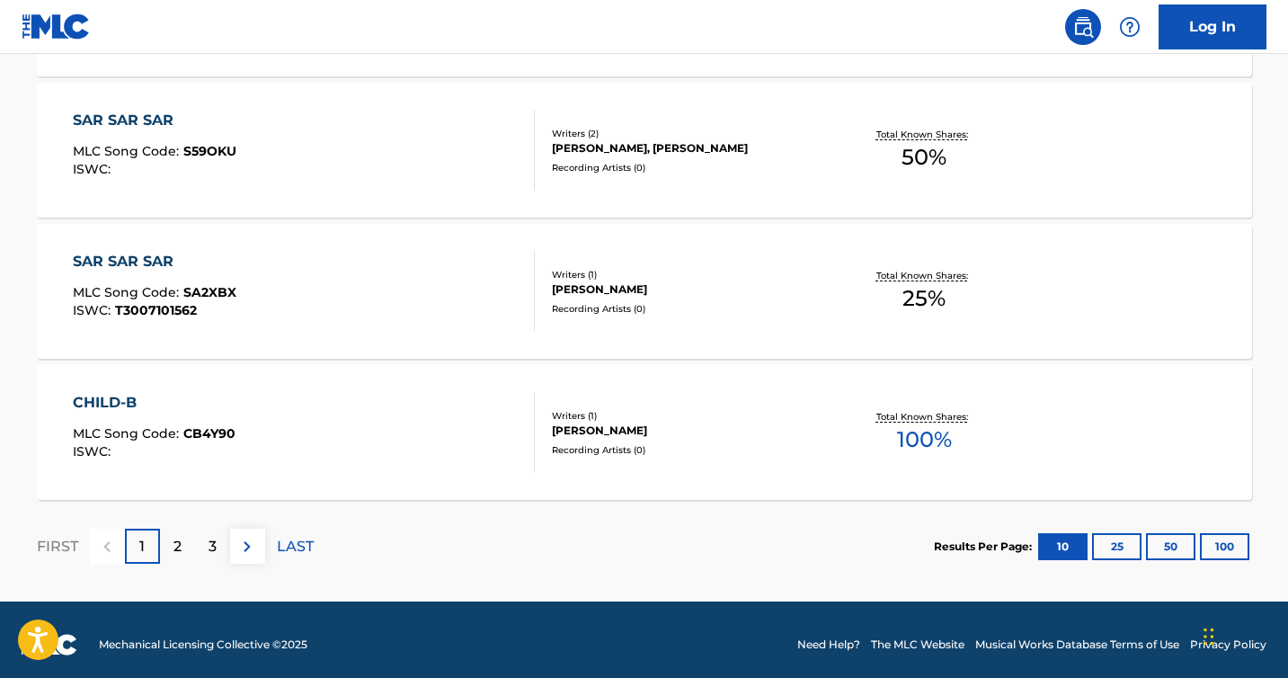
scroll to position [1523, 0]
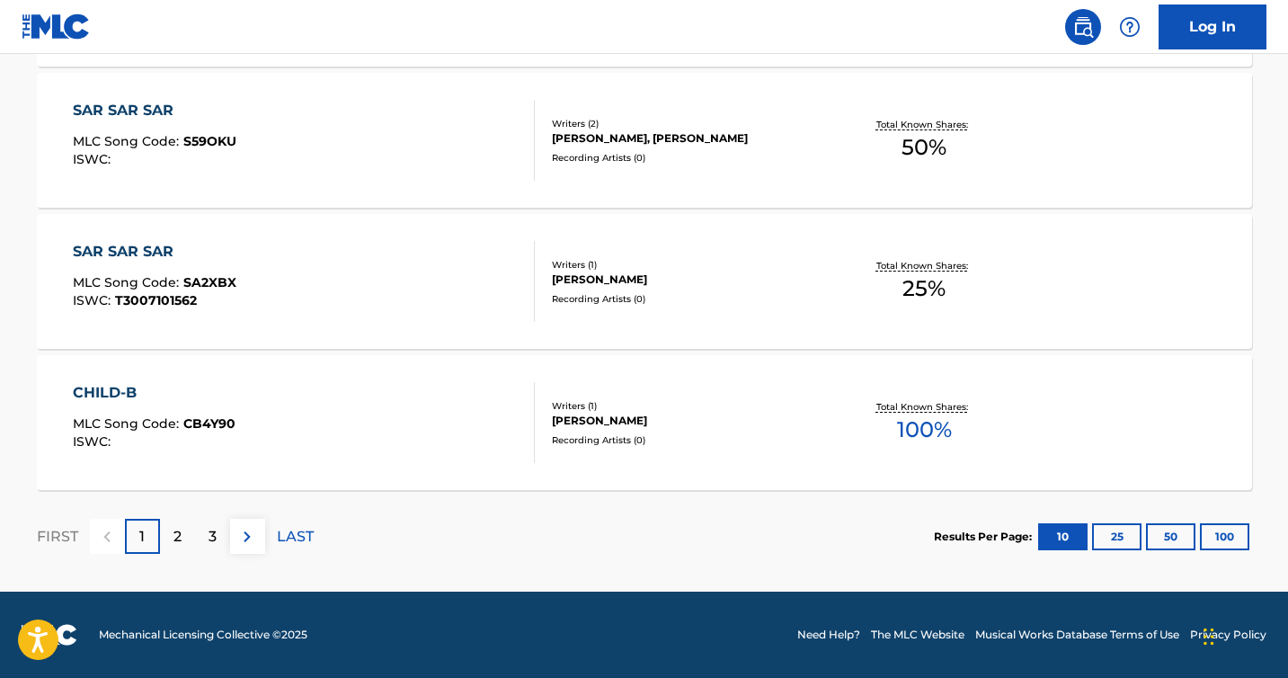
click at [183, 536] on div "2" at bounding box center [177, 536] width 35 height 35
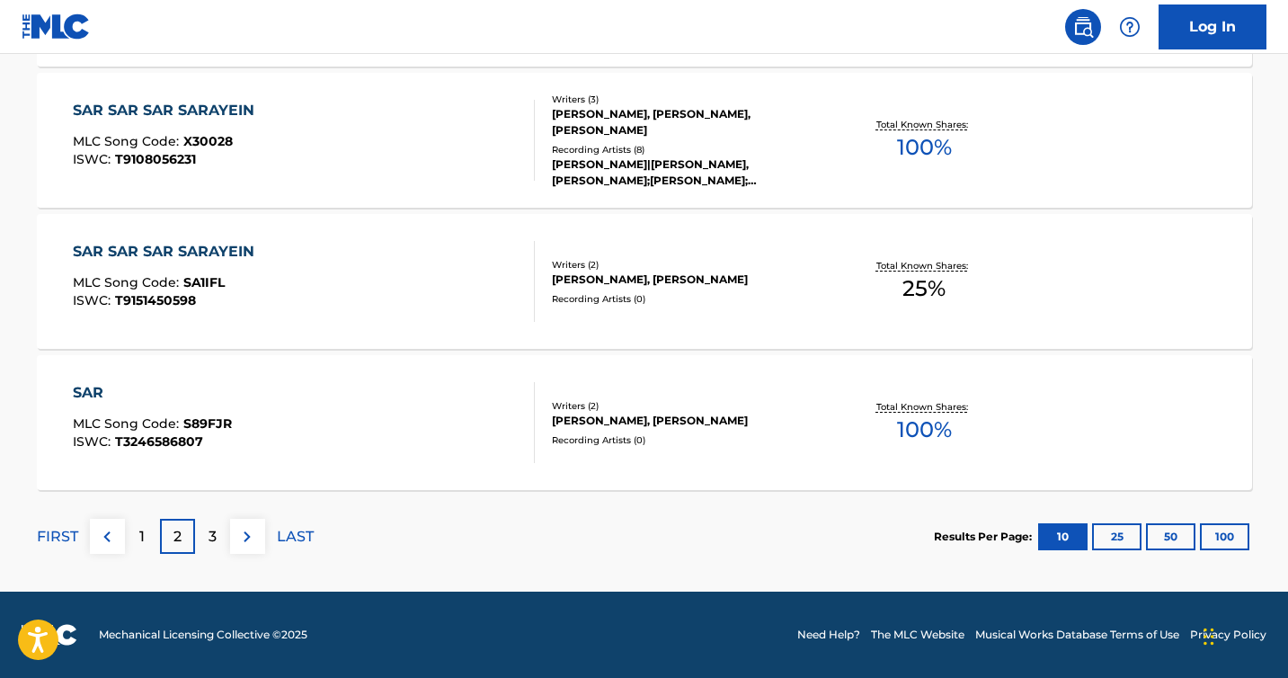
click at [220, 539] on div "3" at bounding box center [212, 536] width 35 height 35
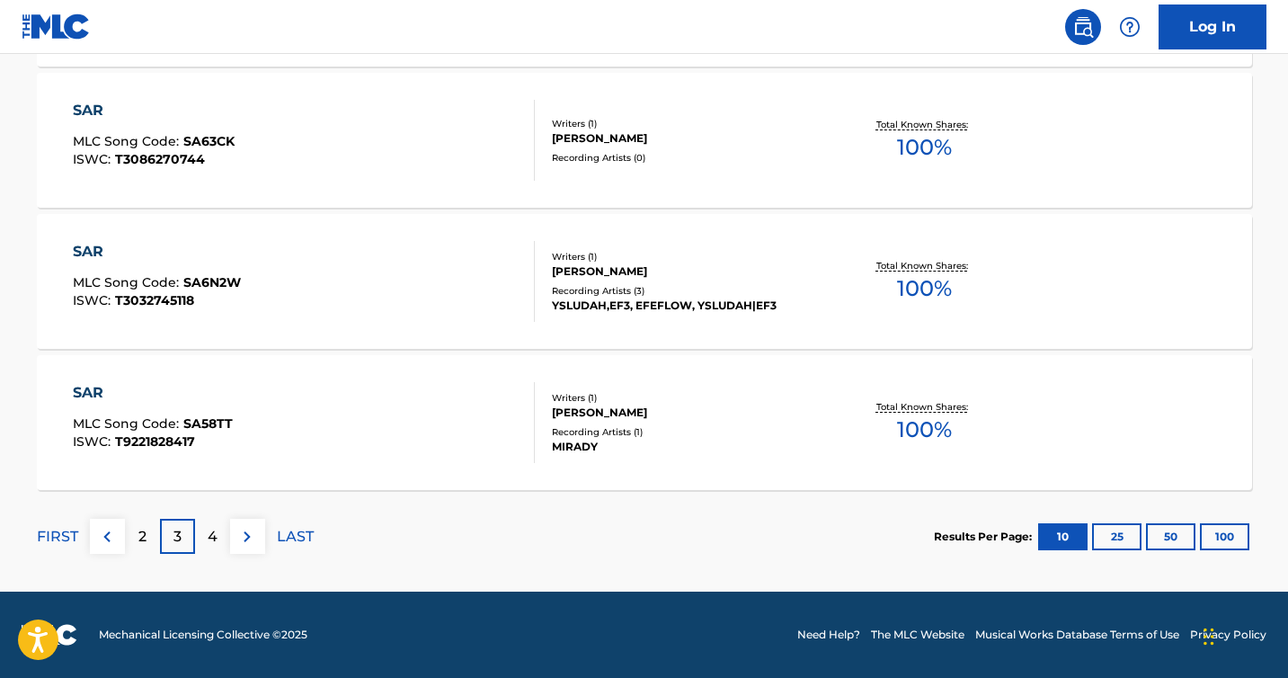
click at [218, 543] on div "4" at bounding box center [212, 536] width 35 height 35
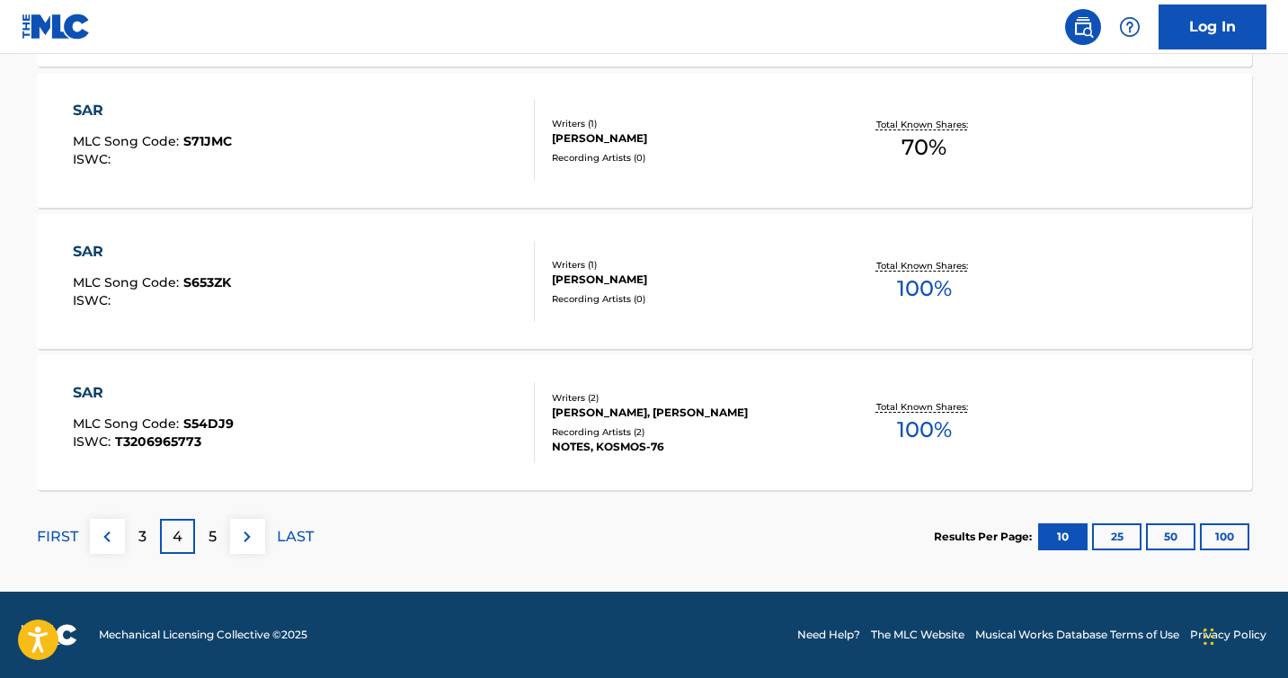
click at [212, 542] on p "5" at bounding box center [213, 537] width 8 height 22
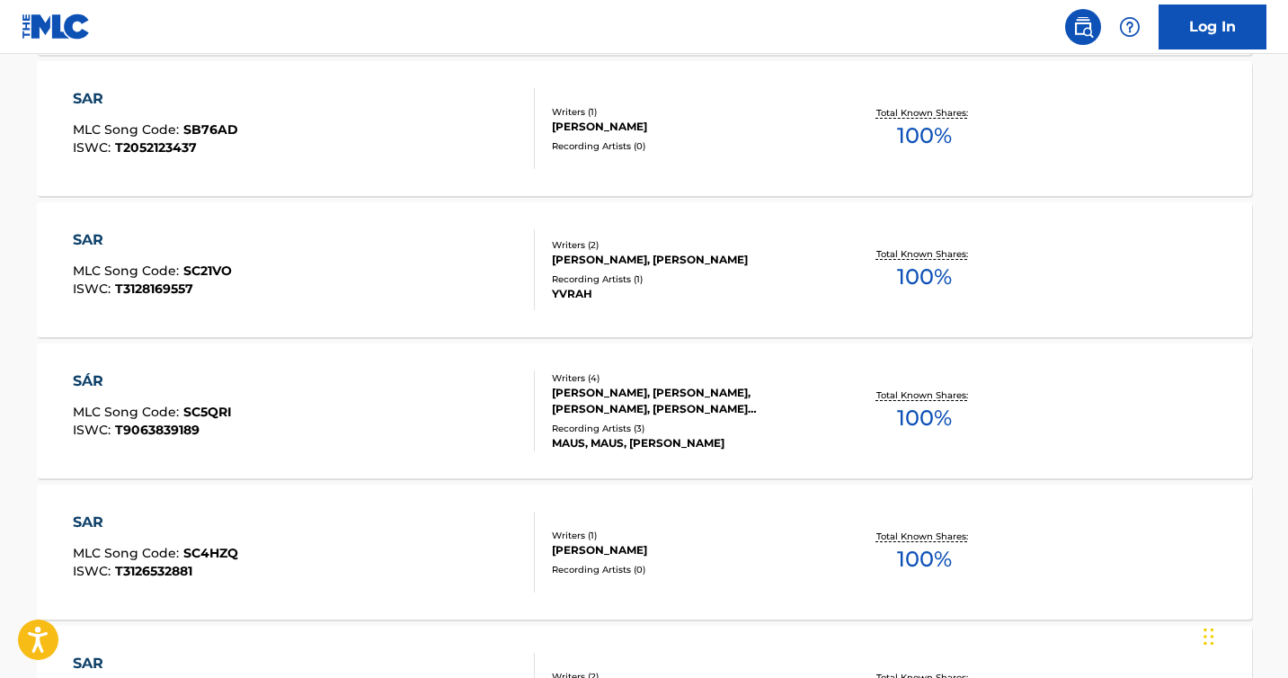
scroll to position [0, 0]
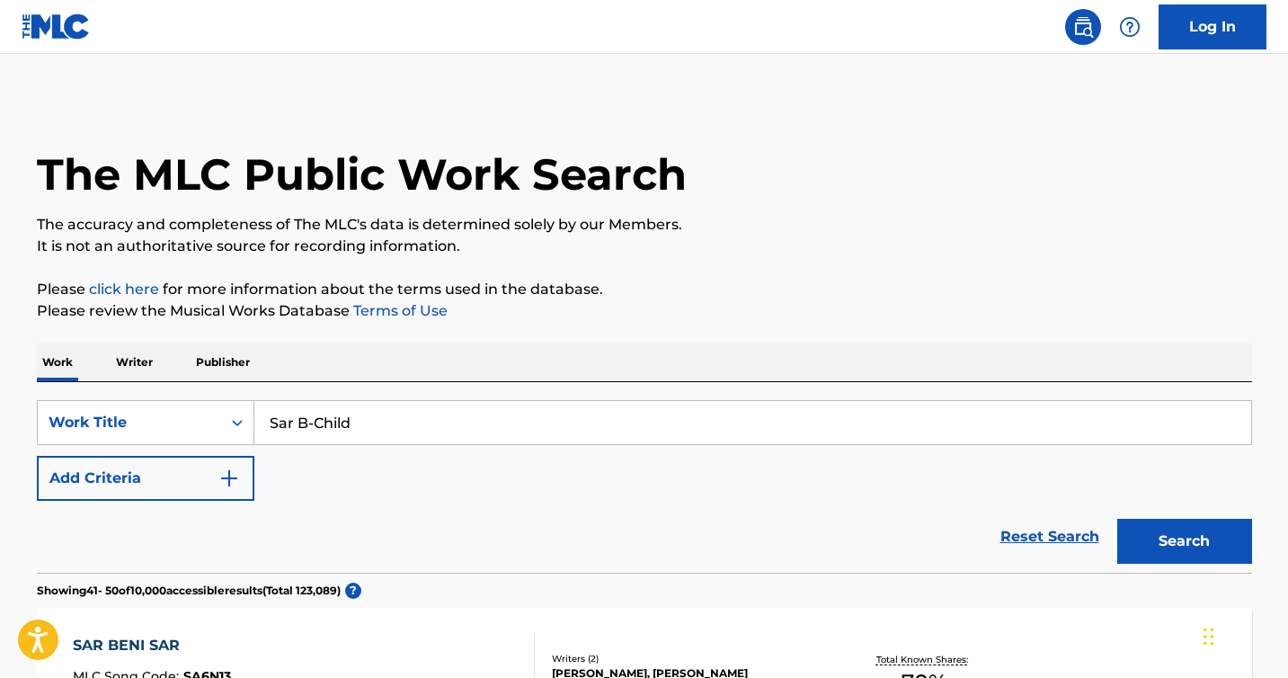
click at [441, 412] on input "Sar B-Child" at bounding box center [752, 422] width 997 height 43
click at [398, 426] on input "Sar B-Child" at bounding box center [752, 422] width 997 height 43
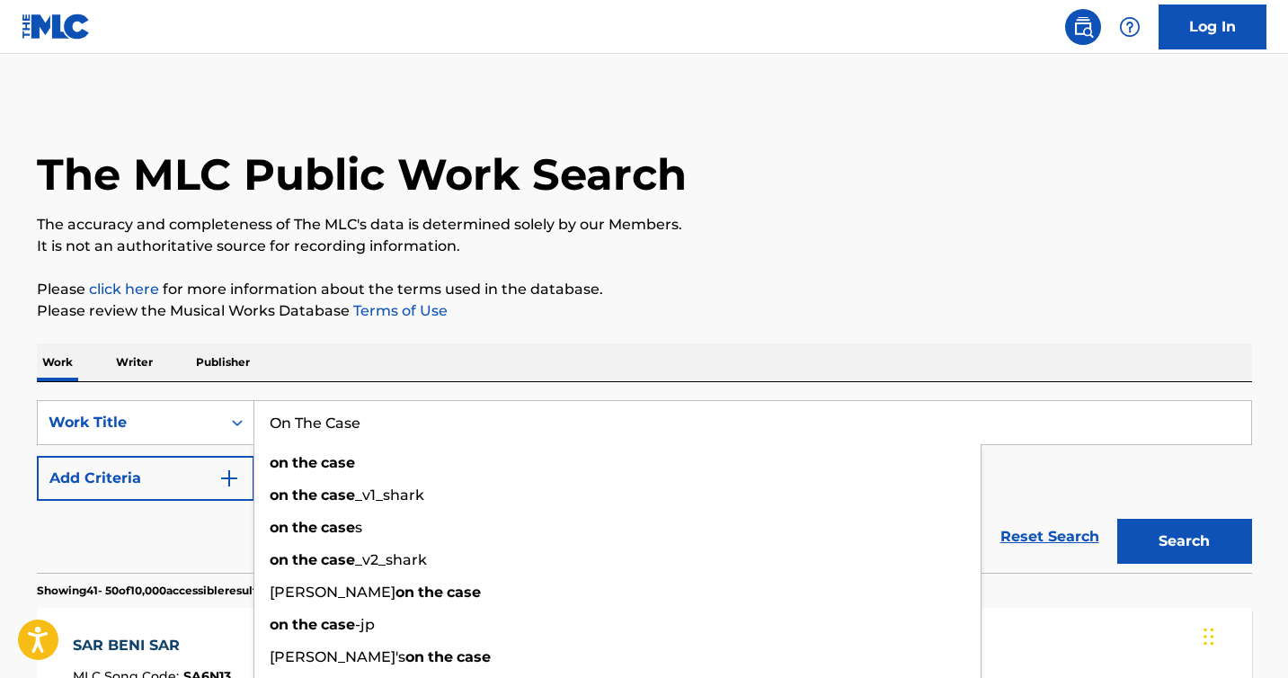
type input "On The Case"
click at [1118, 519] on button "Search" at bounding box center [1185, 541] width 135 height 45
